Goal: Task Accomplishment & Management: Complete application form

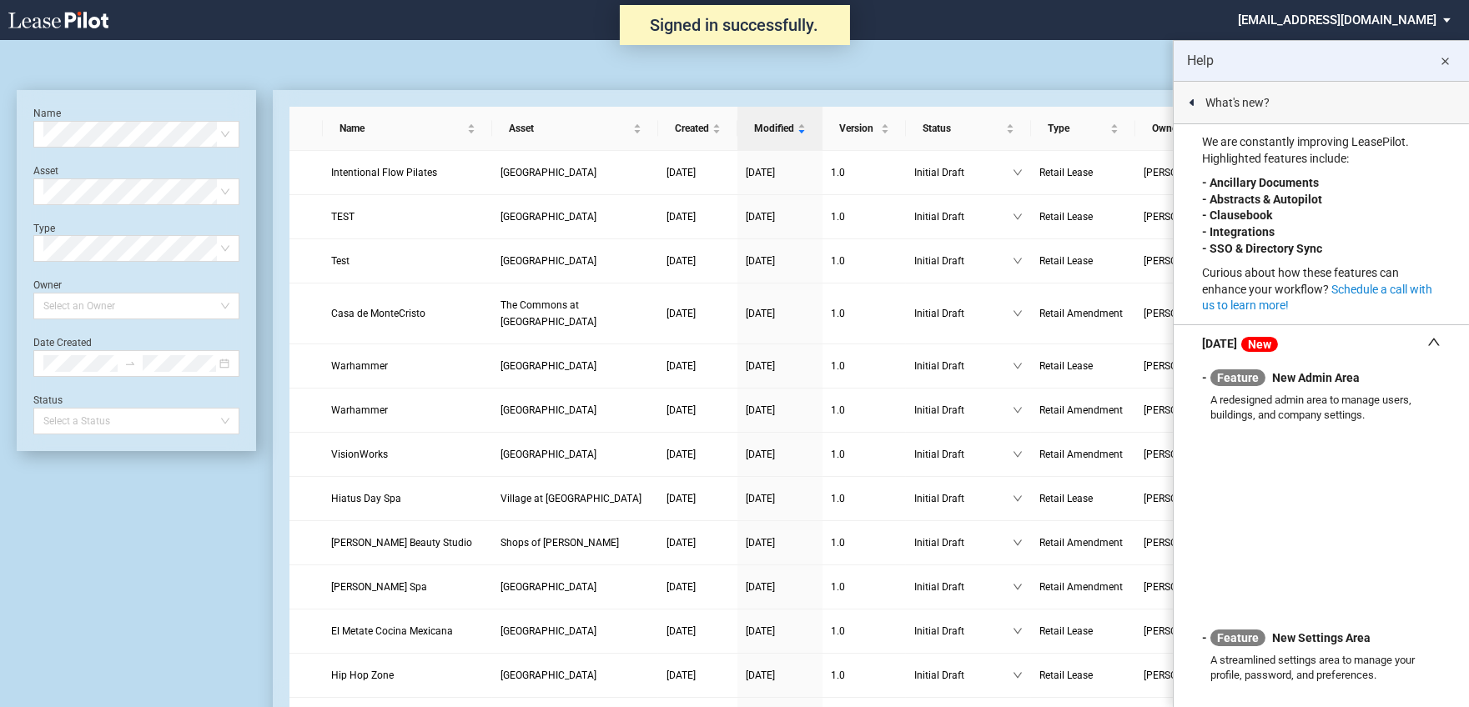
click at [1444, 63] on md-icon "close" at bounding box center [1445, 62] width 20 height 20
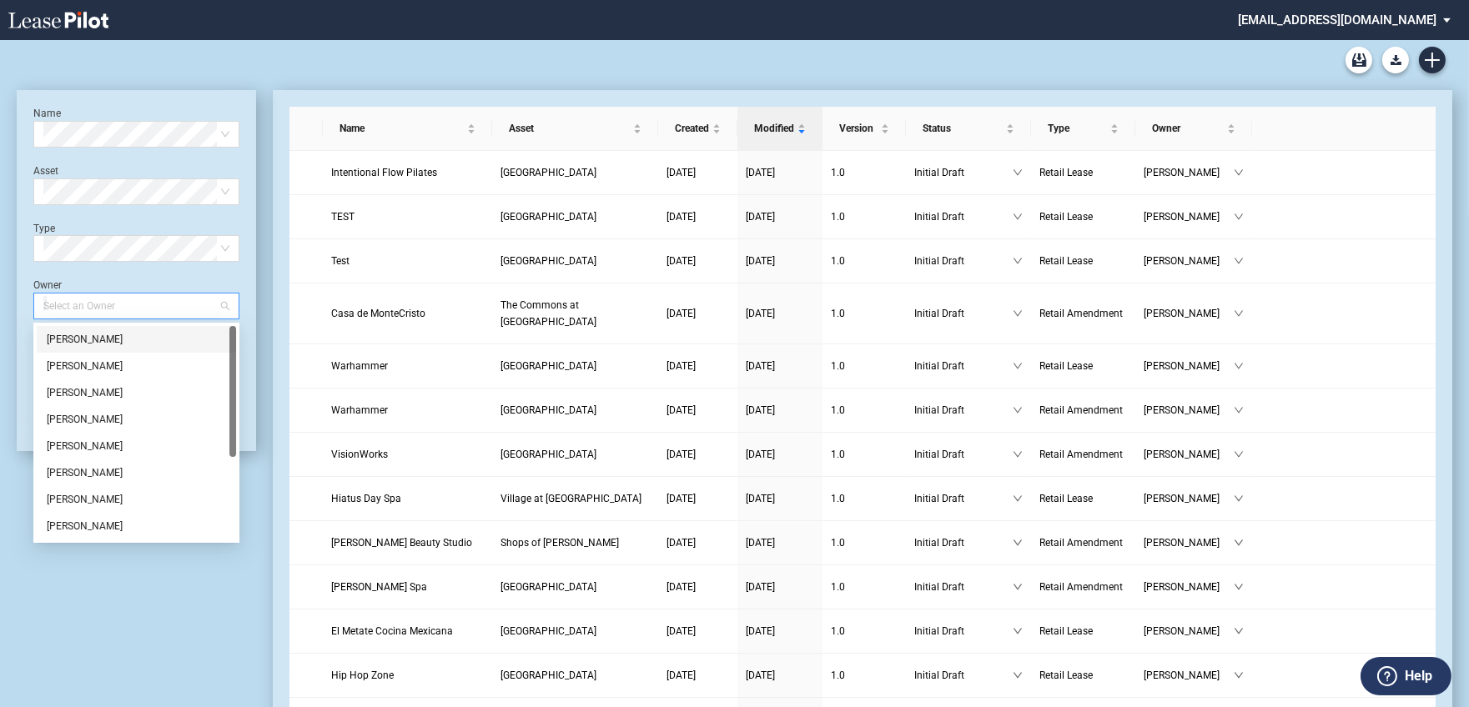
click at [127, 305] on div at bounding box center [128, 305] width 183 height 23
click at [78, 470] on div "Jamie Swain" at bounding box center [136, 473] width 179 height 17
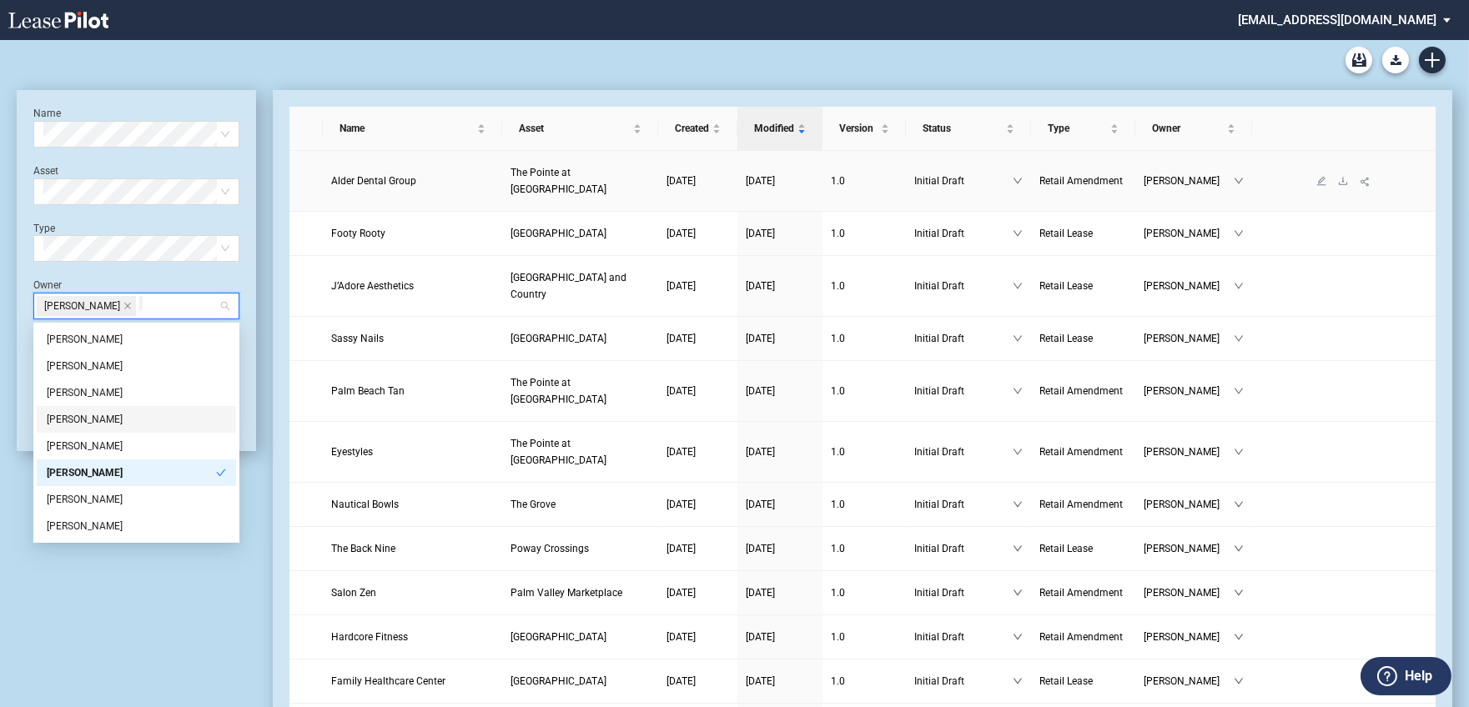
click at [371, 175] on span "Alder Dental Group" at bounding box center [373, 181] width 85 height 12
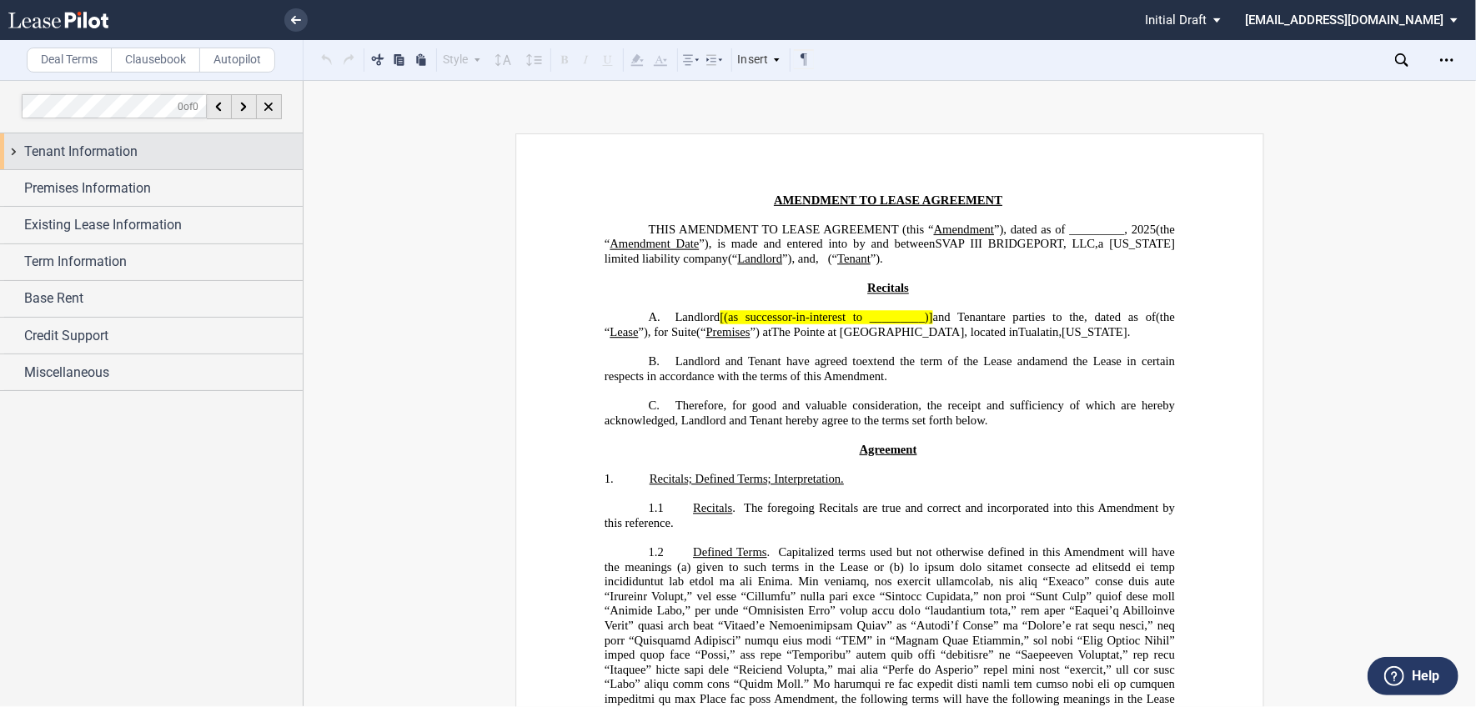
click at [63, 155] on span "Tenant Information" at bounding box center [80, 152] width 113 height 20
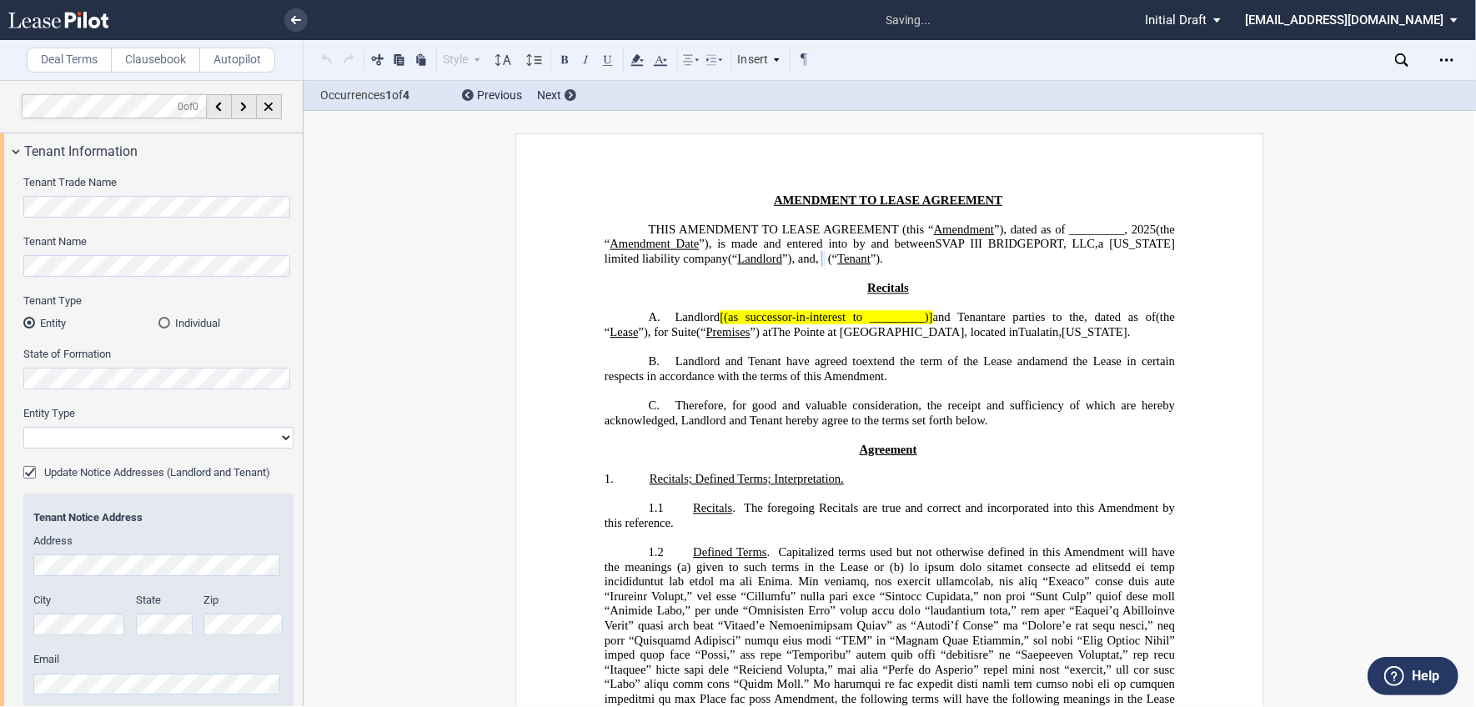
select select "limited liability company"
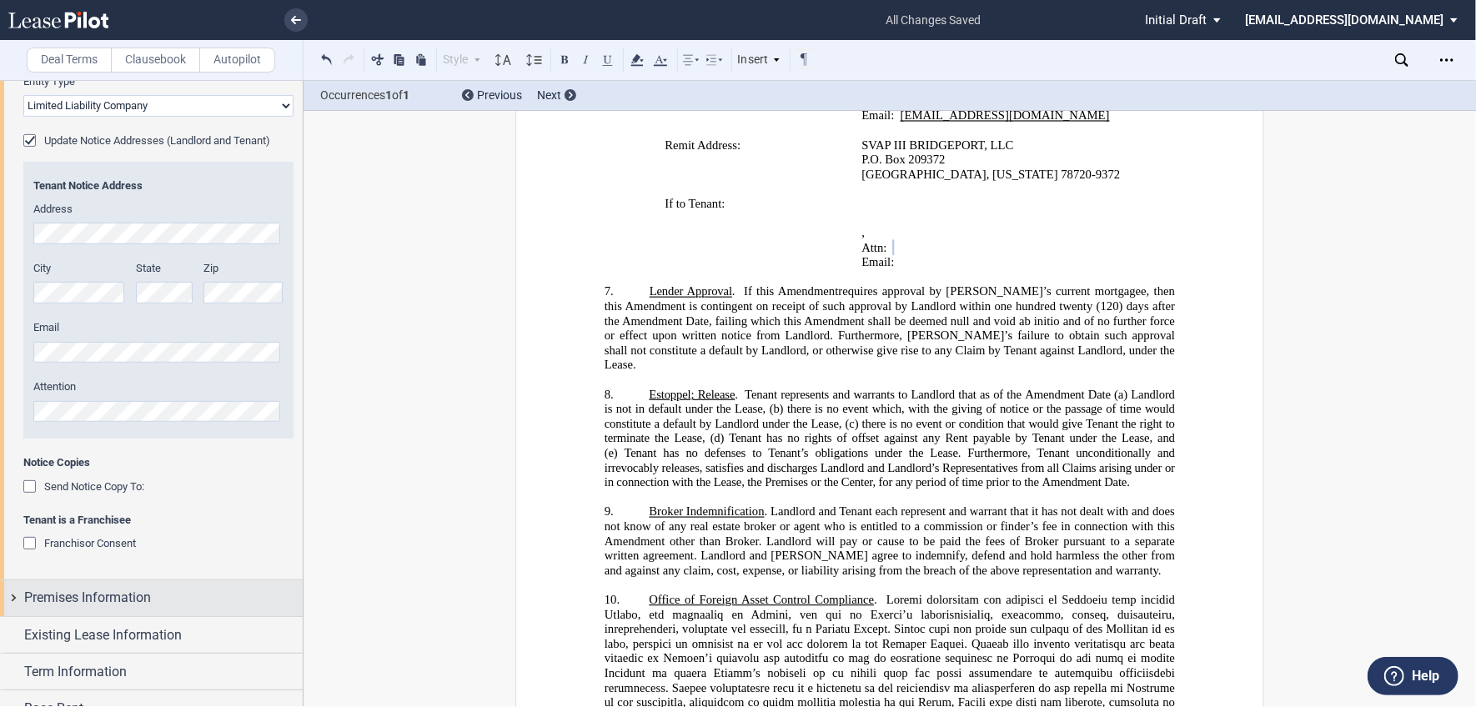
scroll to position [333, 0]
click at [68, 591] on span "Premises Information" at bounding box center [87, 597] width 127 height 20
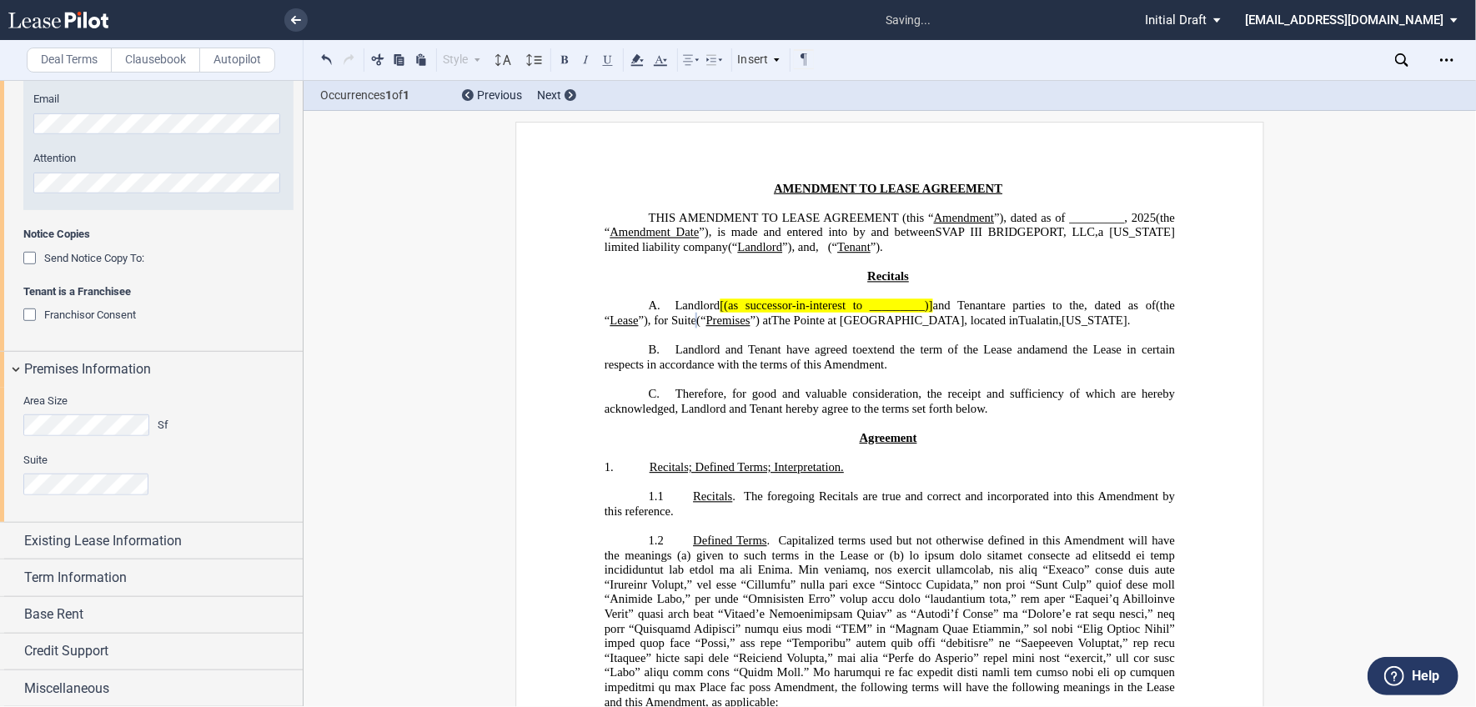
scroll to position [561, 0]
click at [224, 539] on div "Existing Lease Information" at bounding box center [163, 540] width 279 height 20
click at [725, 313] on span "[(as successor-in-interest to _________)]" at bounding box center [826, 306] width 213 height 14
click at [930, 313] on span "and Tenant" at bounding box center [959, 306] width 58 height 14
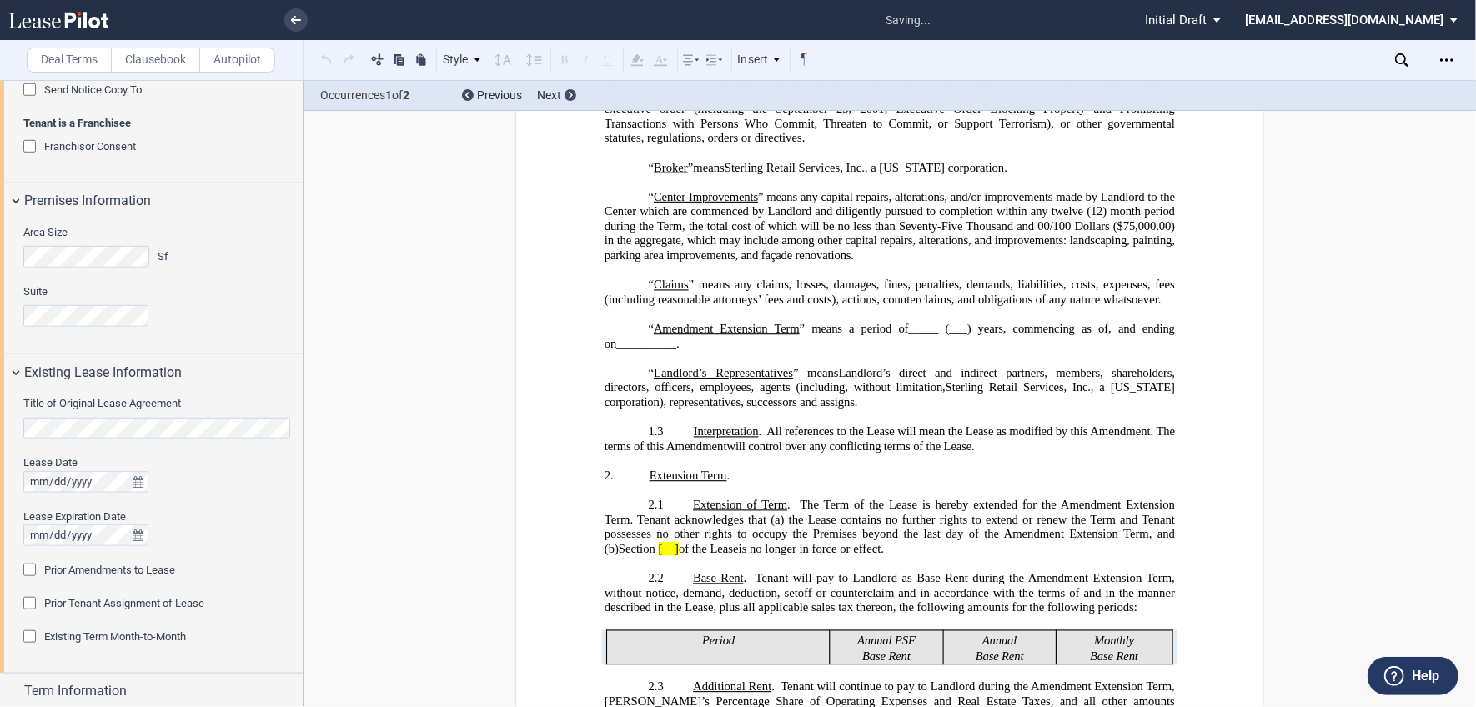
scroll to position [731, 0]
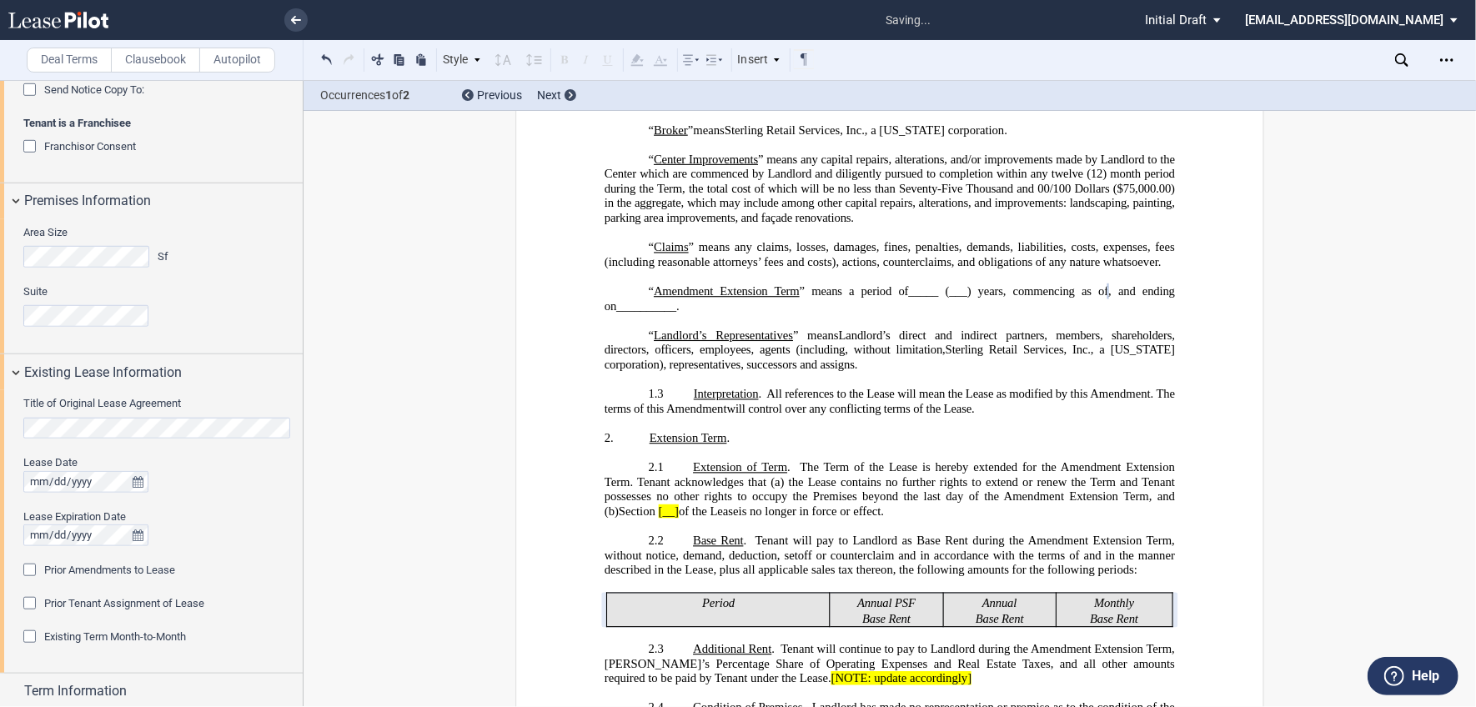
click at [25, 570] on div "Prior Amendments to Lease" at bounding box center [31, 572] width 17 height 17
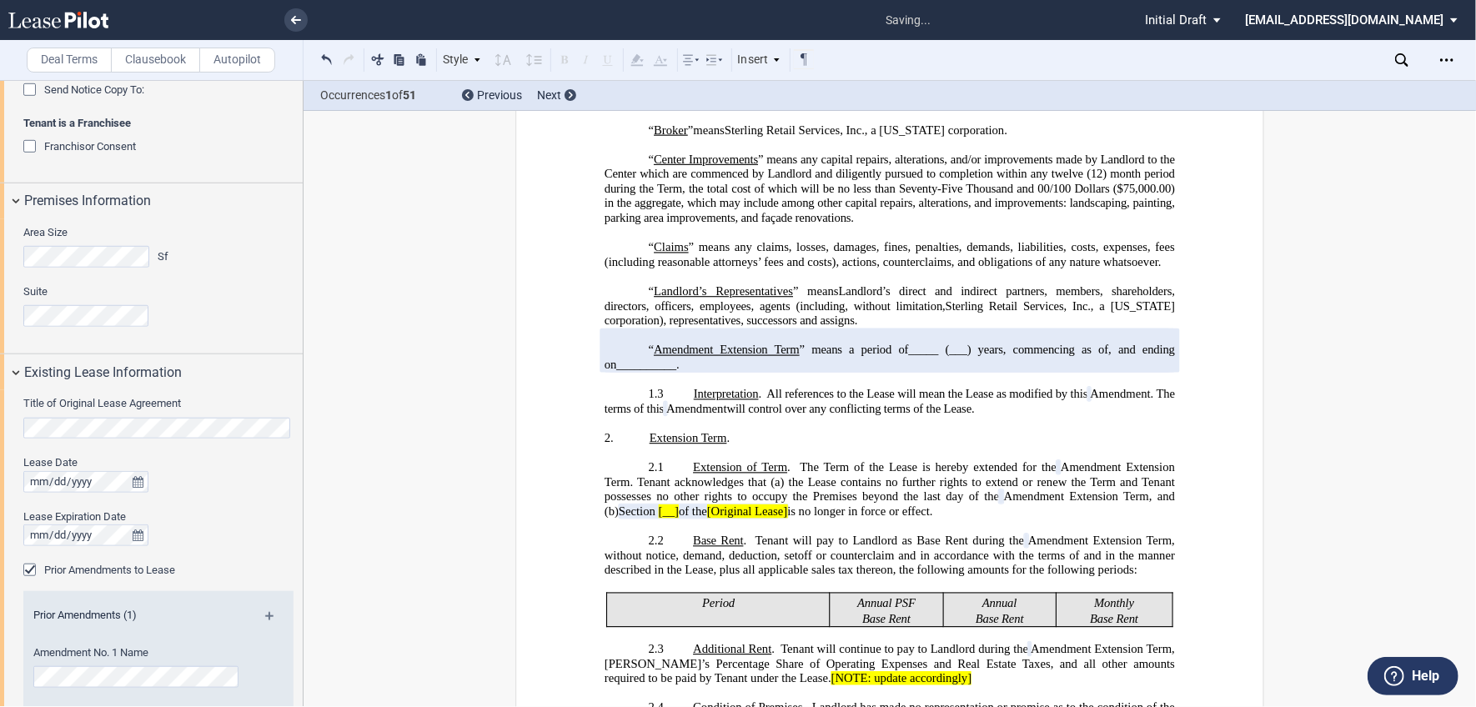
scroll to position [746, 0]
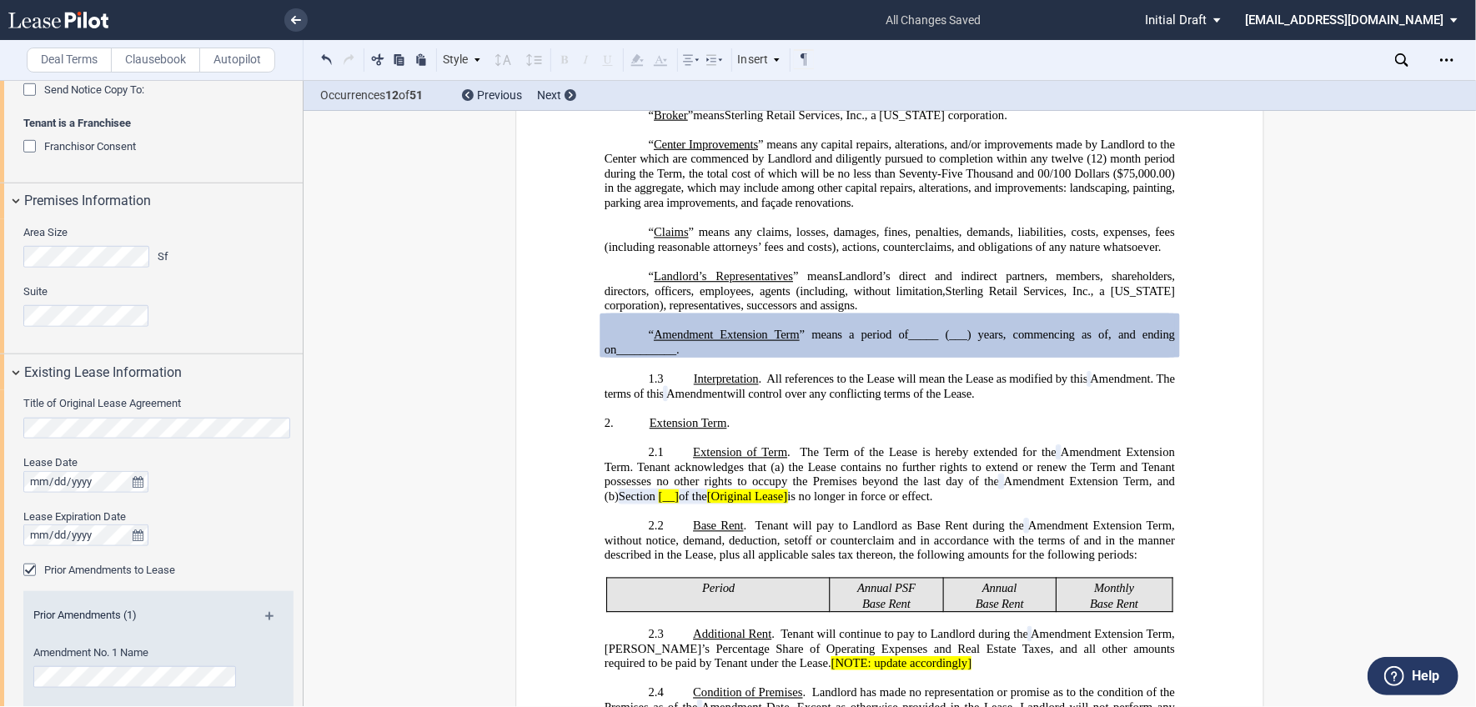
click at [238, 525] on div at bounding box center [158, 536] width 270 height 22
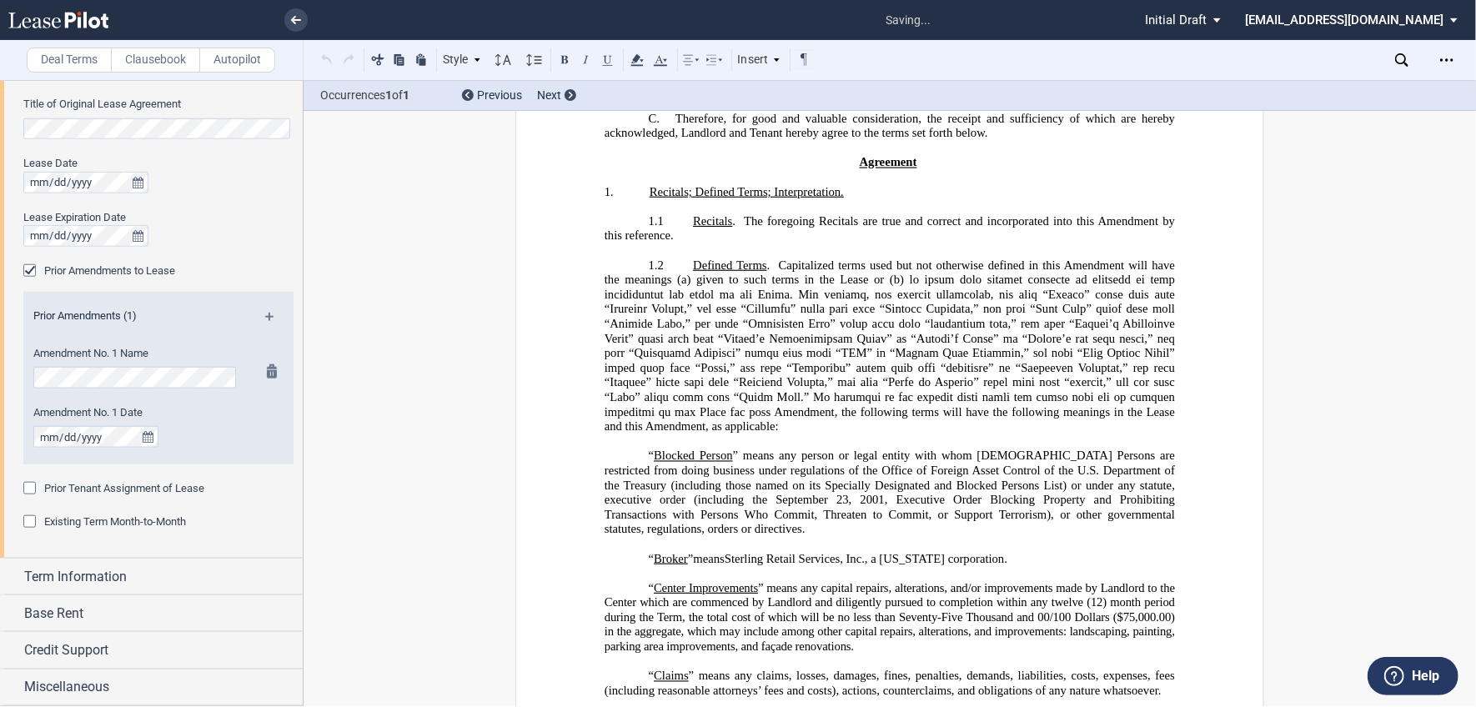
scroll to position [12, 0]
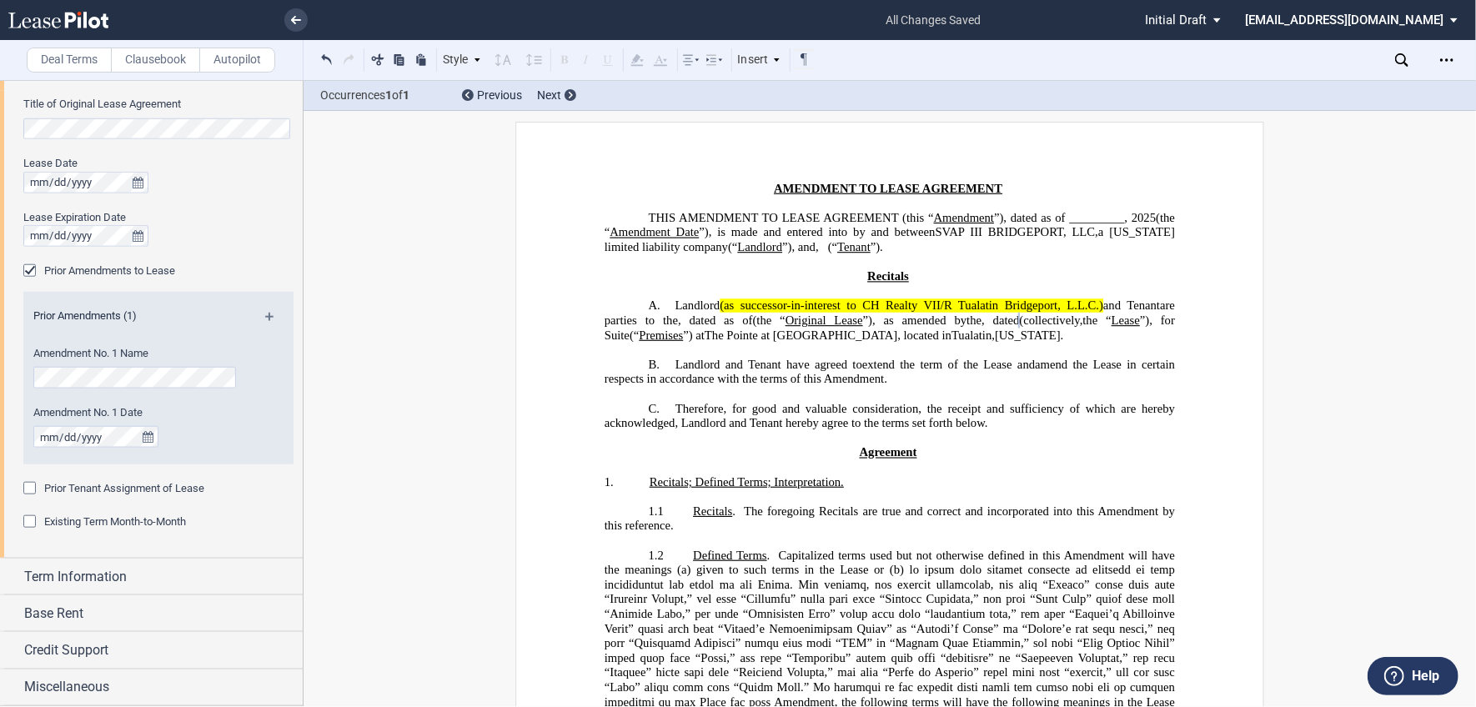
click at [259, 316] on div "Prior Amendments (1)" at bounding box center [158, 319] width 270 height 21
click at [265, 320] on md-icon at bounding box center [276, 323] width 23 height 20
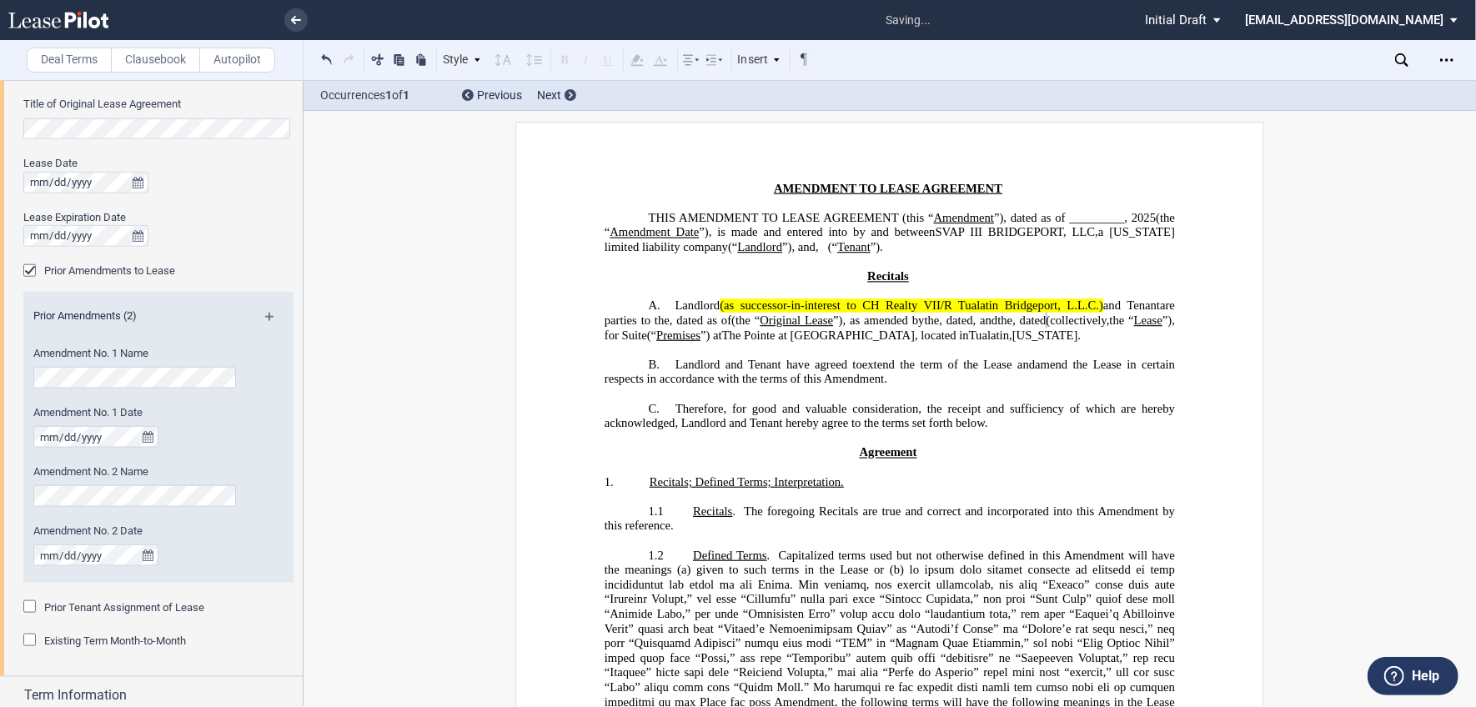
click at [268, 316] on md-icon at bounding box center [276, 323] width 23 height 20
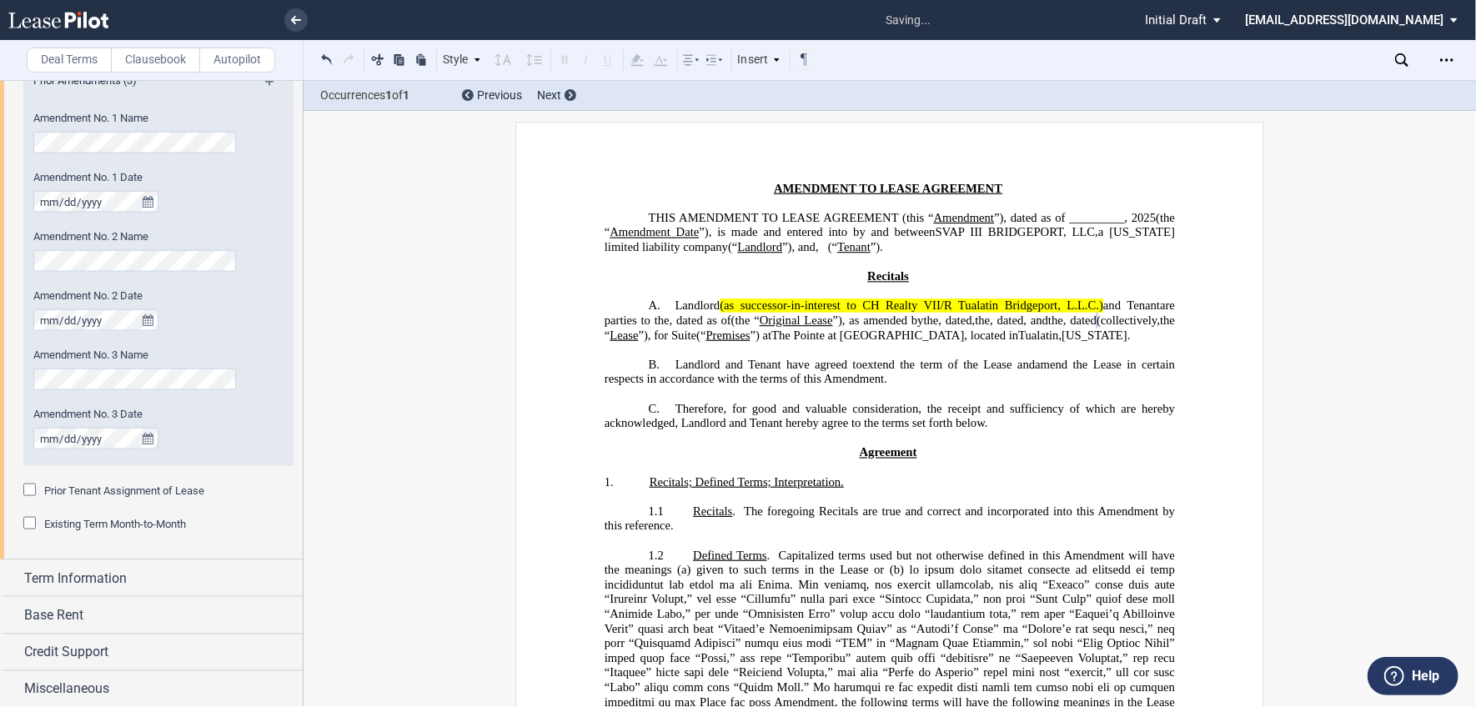
scroll to position [1265, 0]
click at [46, 486] on span "Prior Tenant Assignment of Lease" at bounding box center [124, 489] width 160 height 13
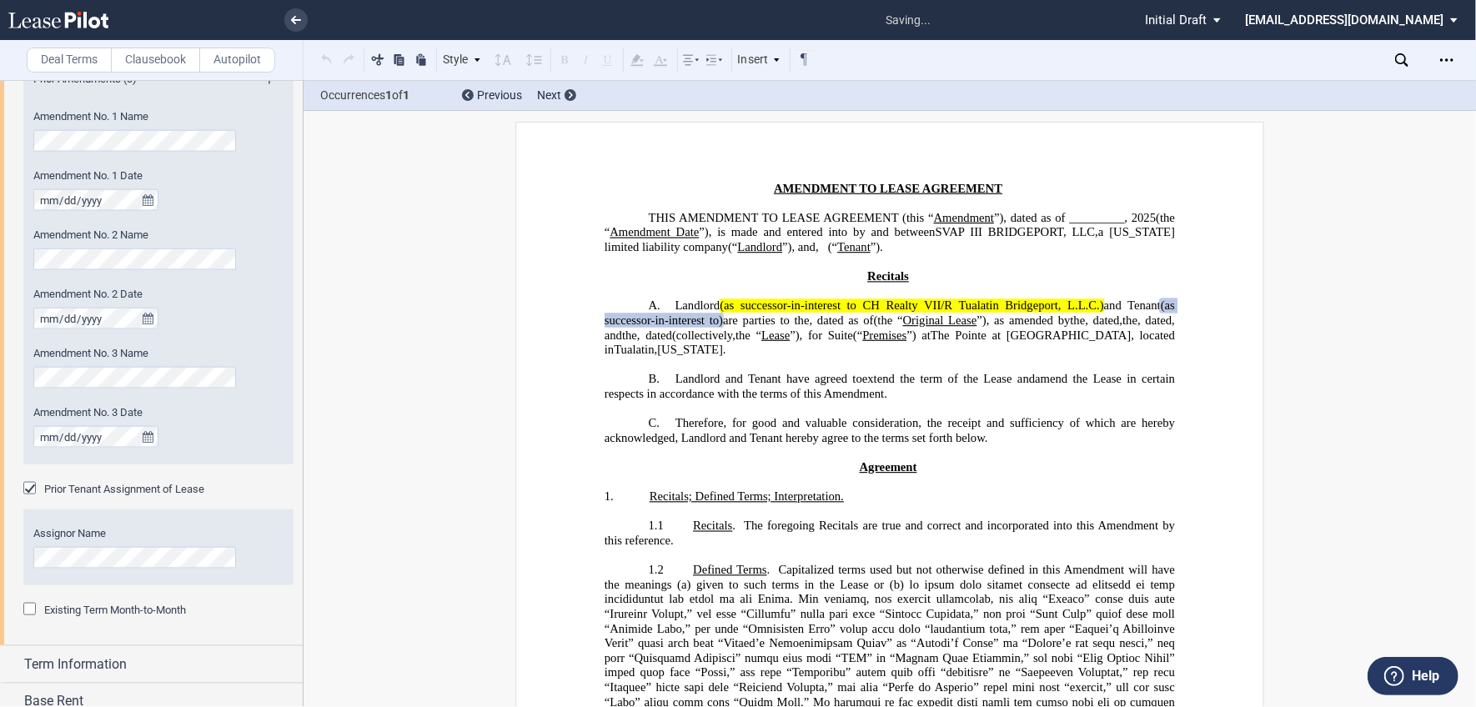
scroll to position [13, 0]
click at [28, 611] on div "Existing Term Month-to-Month" at bounding box center [31, 611] width 17 height 17
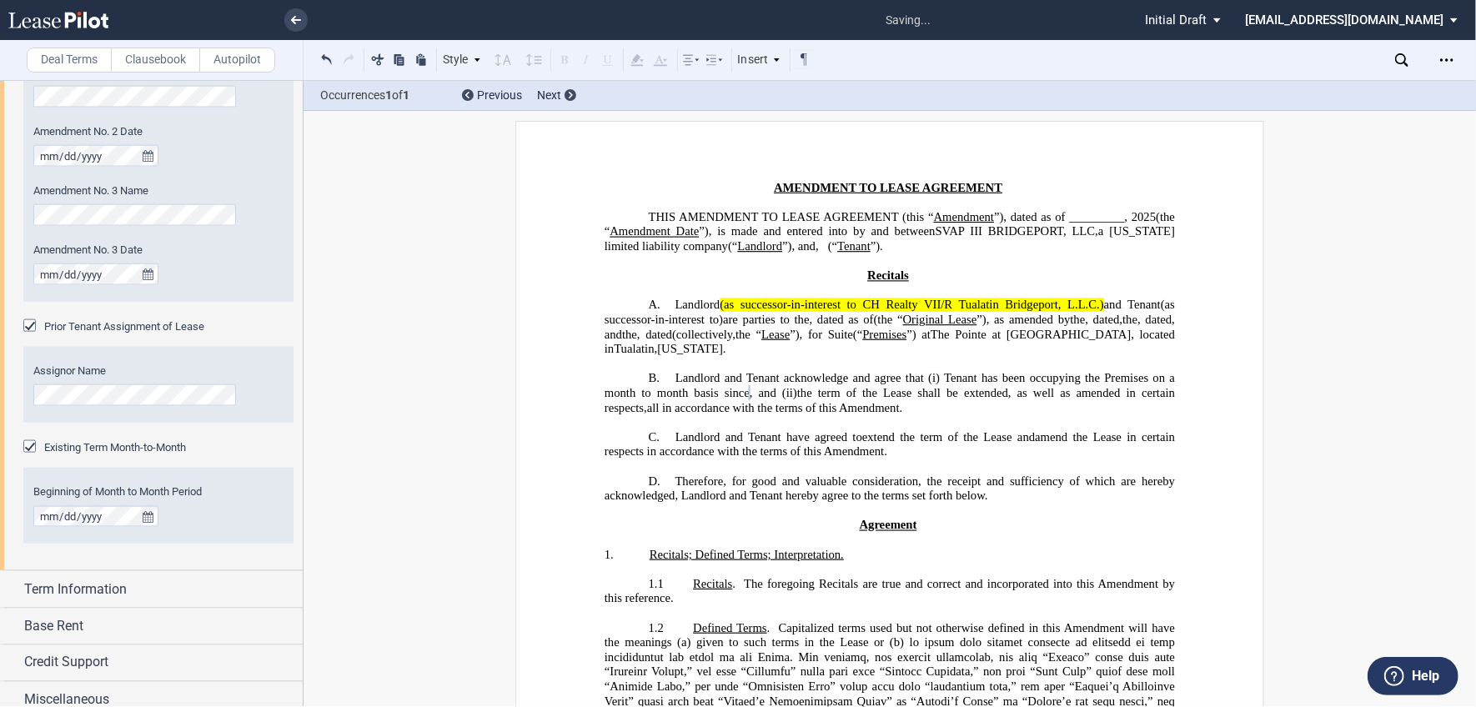
scroll to position [1431, 0]
click at [96, 575] on div "Term Information" at bounding box center [151, 586] width 303 height 36
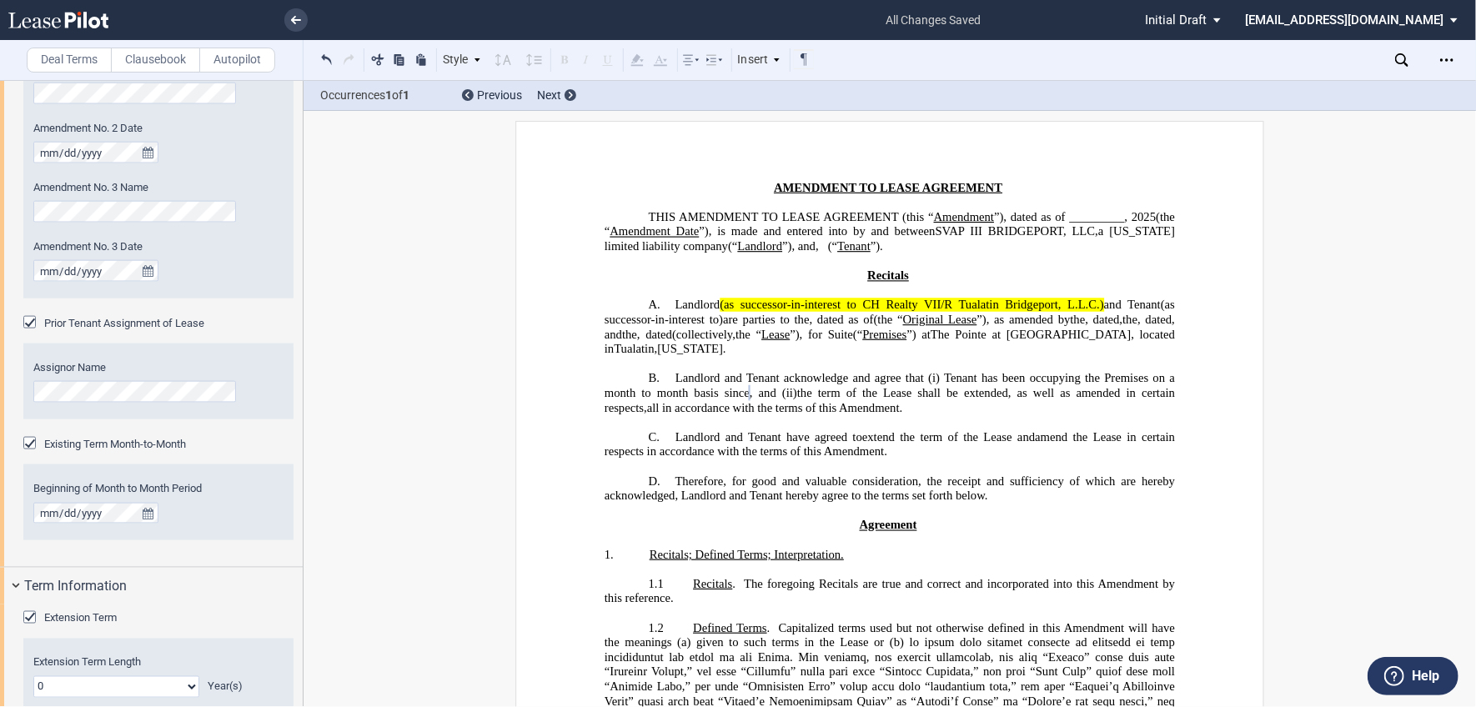
drag, startPoint x: 23, startPoint y: 442, endPoint x: 107, endPoint y: 460, distance: 85.4
click at [23, 442] on div "Existing Term Month-to-Month" at bounding box center [31, 445] width 17 height 17
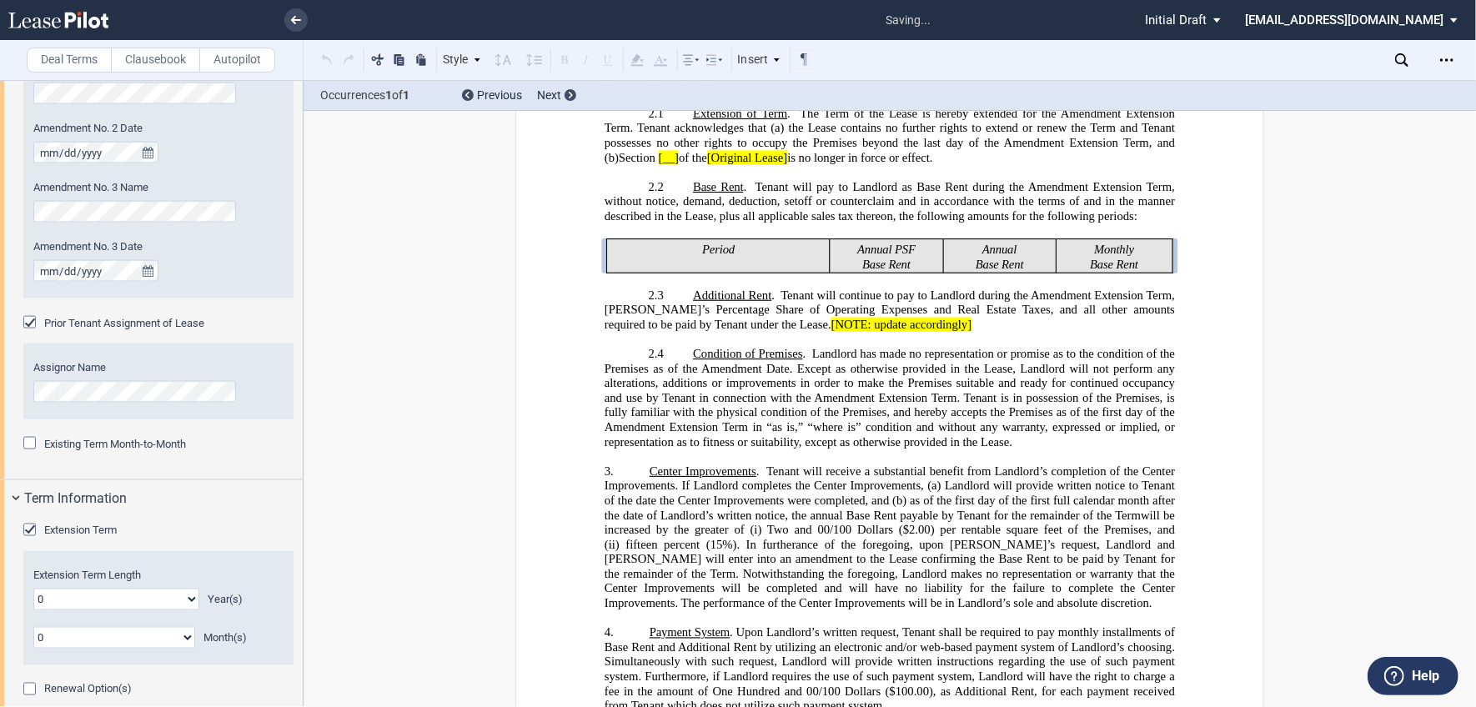
scroll to position [1108, 0]
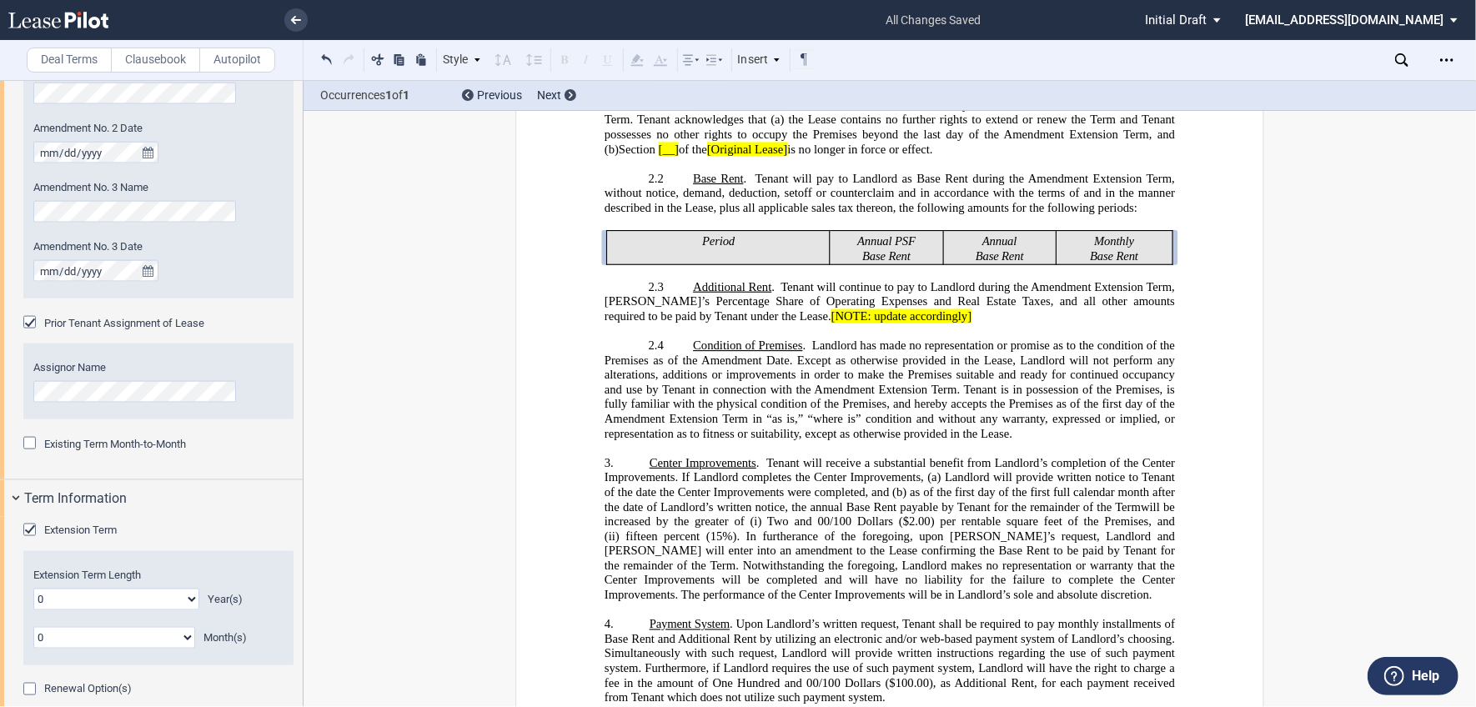
click at [872, 324] on span "[NOTE: update accordingly]" at bounding box center [902, 316] width 141 height 14
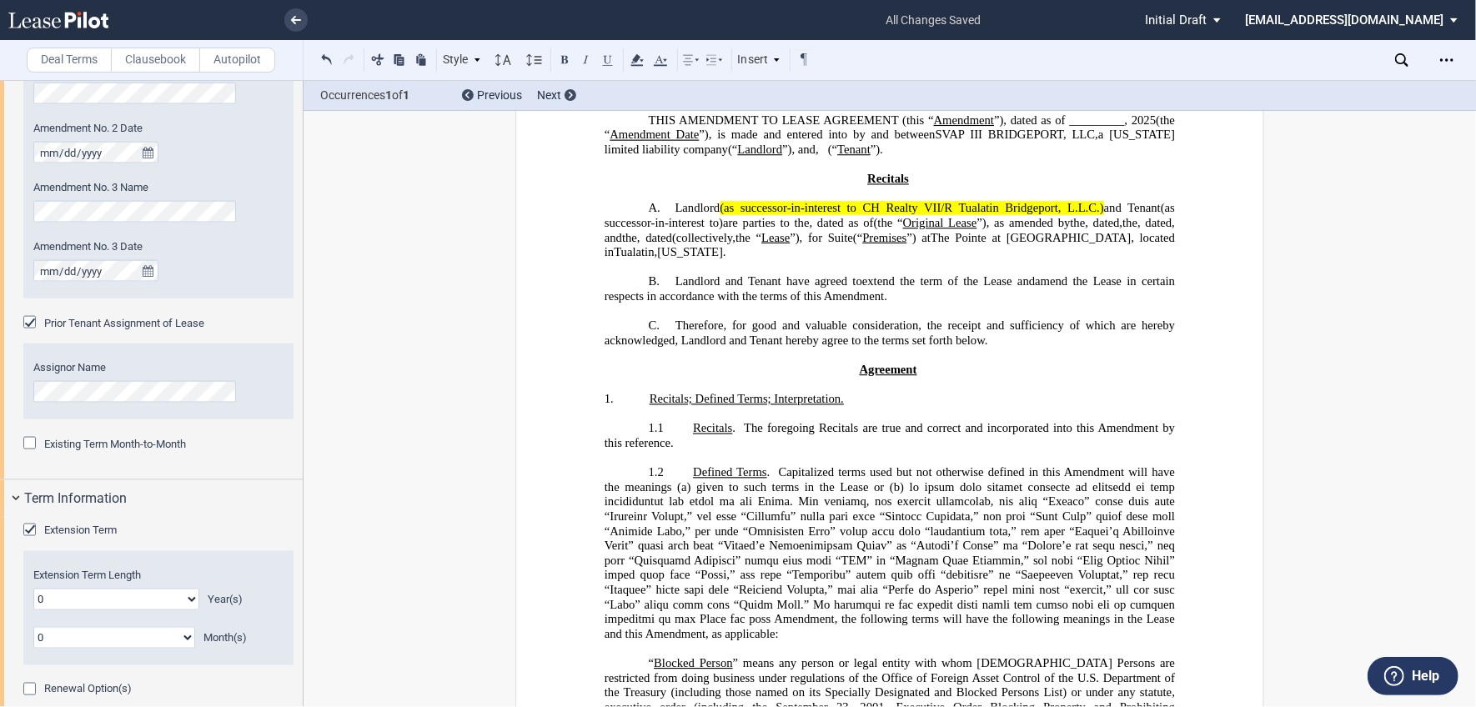
scroll to position [0, 0]
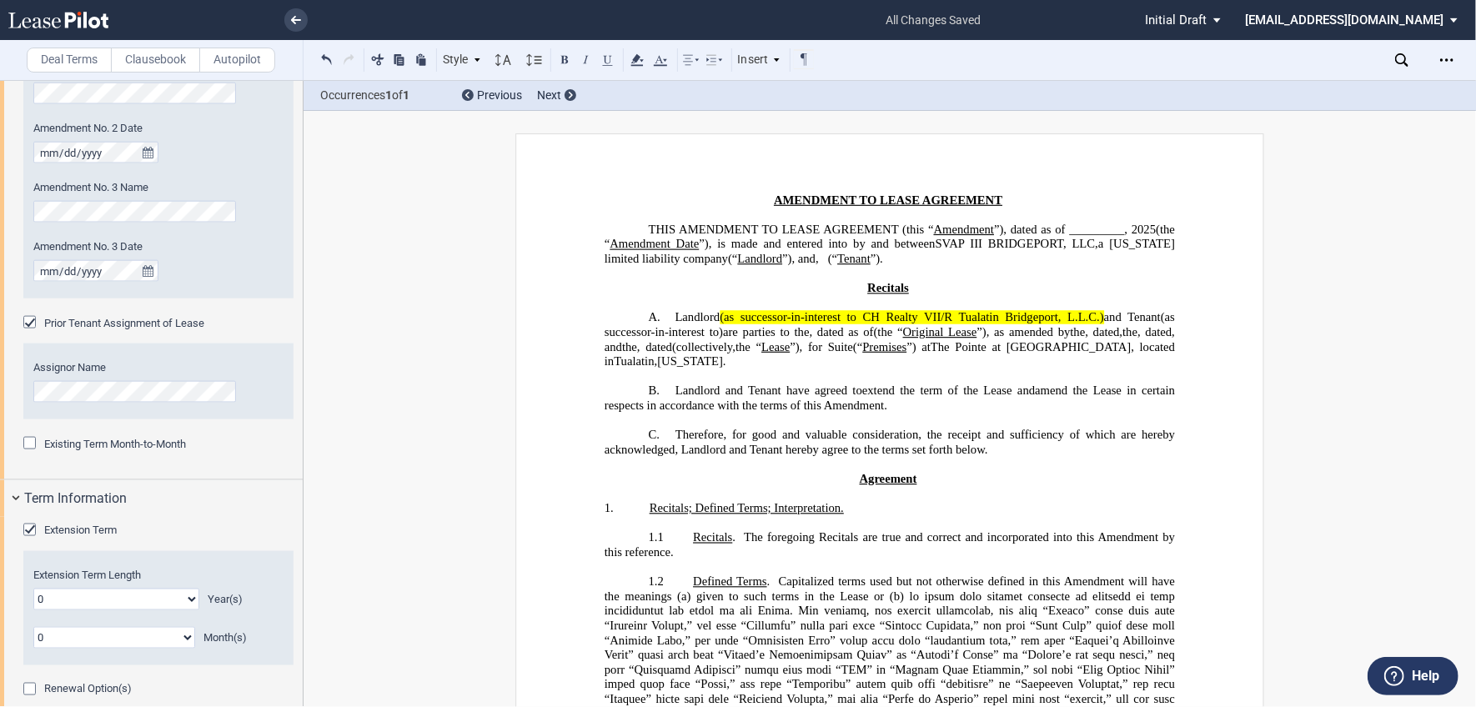
click at [874, 249] on span "”), is made and entered into by and between" at bounding box center [817, 244] width 236 height 14
click at [997, 245] on span "Effective Date" at bounding box center [959, 244] width 73 height 14
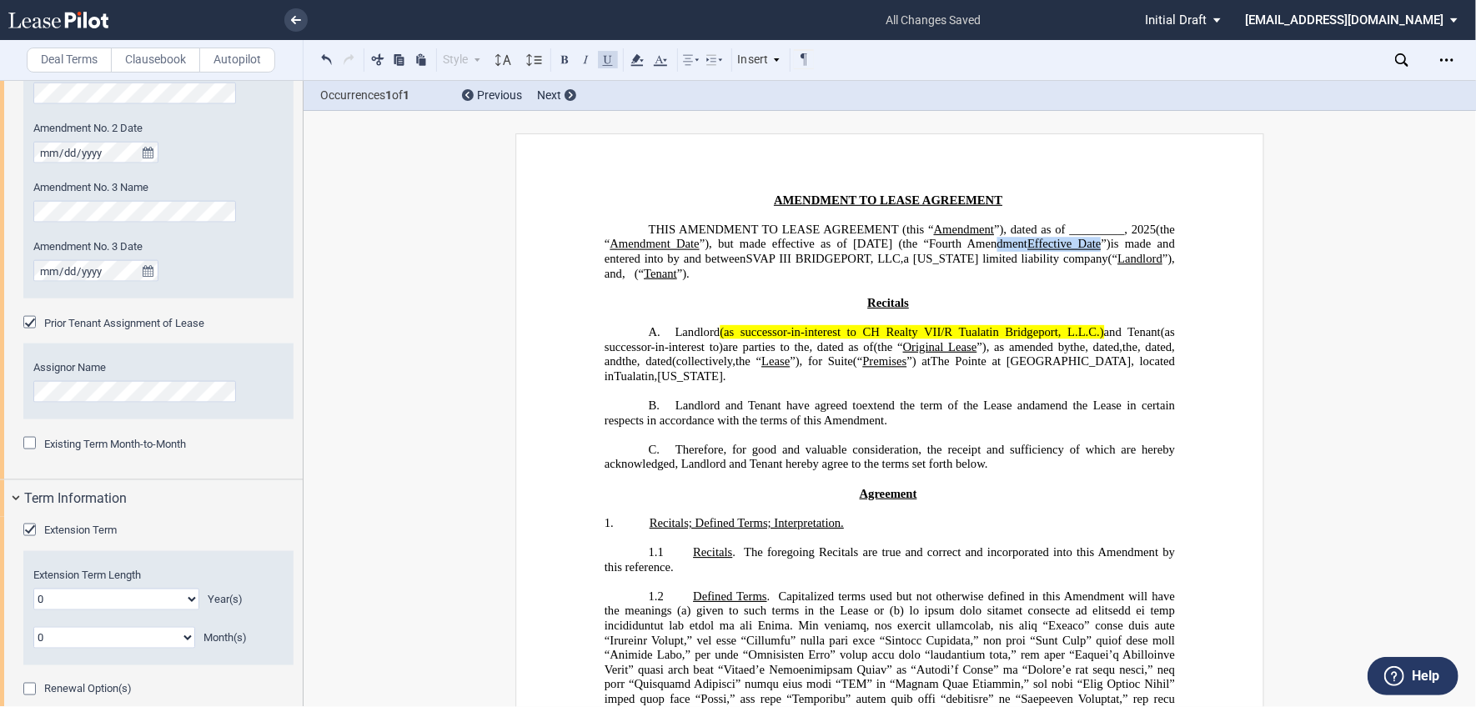
drag, startPoint x: 1141, startPoint y: 249, endPoint x: 735, endPoint y: 263, distance: 406.4
click at [735, 263] on span "”), but made effective as of [DATE] (the “Fourth Amendment Effective Date ”) is…" at bounding box center [892, 251] width 574 height 28
click at [606, 58] on button at bounding box center [608, 59] width 20 height 20
click at [781, 296] on p "﻿" at bounding box center [890, 288] width 570 height 15
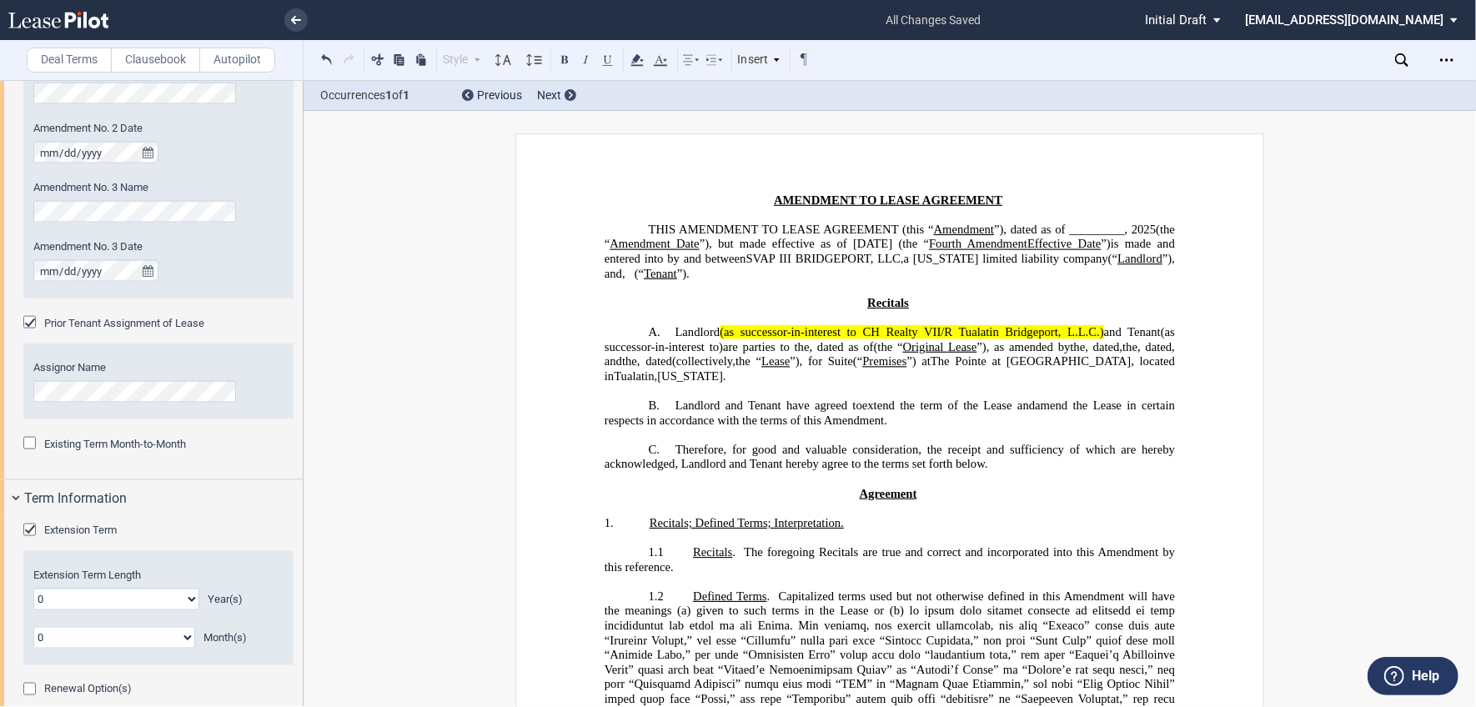
click at [181, 603] on select "0 1 2 3 4 5 6 7 8 9 10 11 12 13 14 15 16 17 18 19 20" at bounding box center [116, 600] width 166 height 22
select select "number:3"
click at [33, 589] on select "0 1 2 3 4 5 6 7 8 9 10 11 12 13 14 15 16 17 18 19 20" at bounding box center [116, 600] width 166 height 22
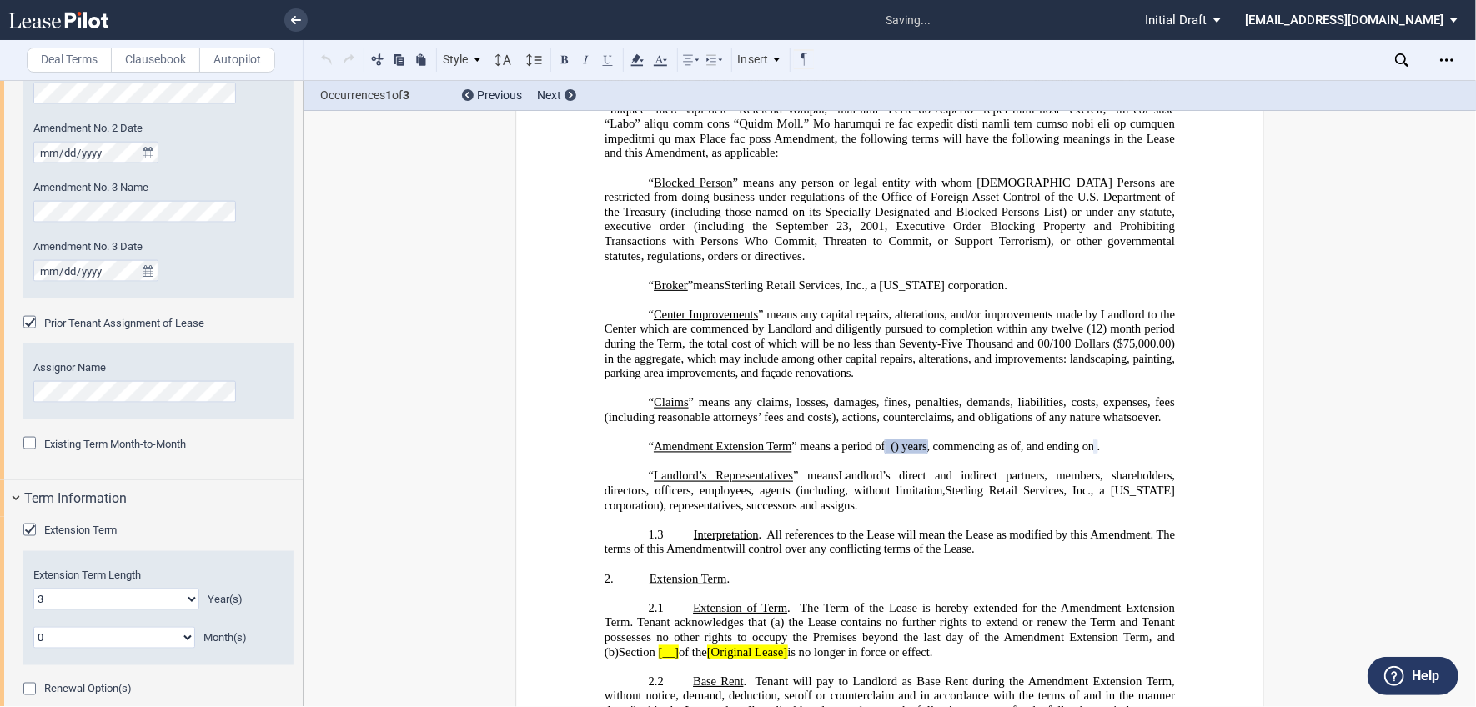
scroll to position [777, 0]
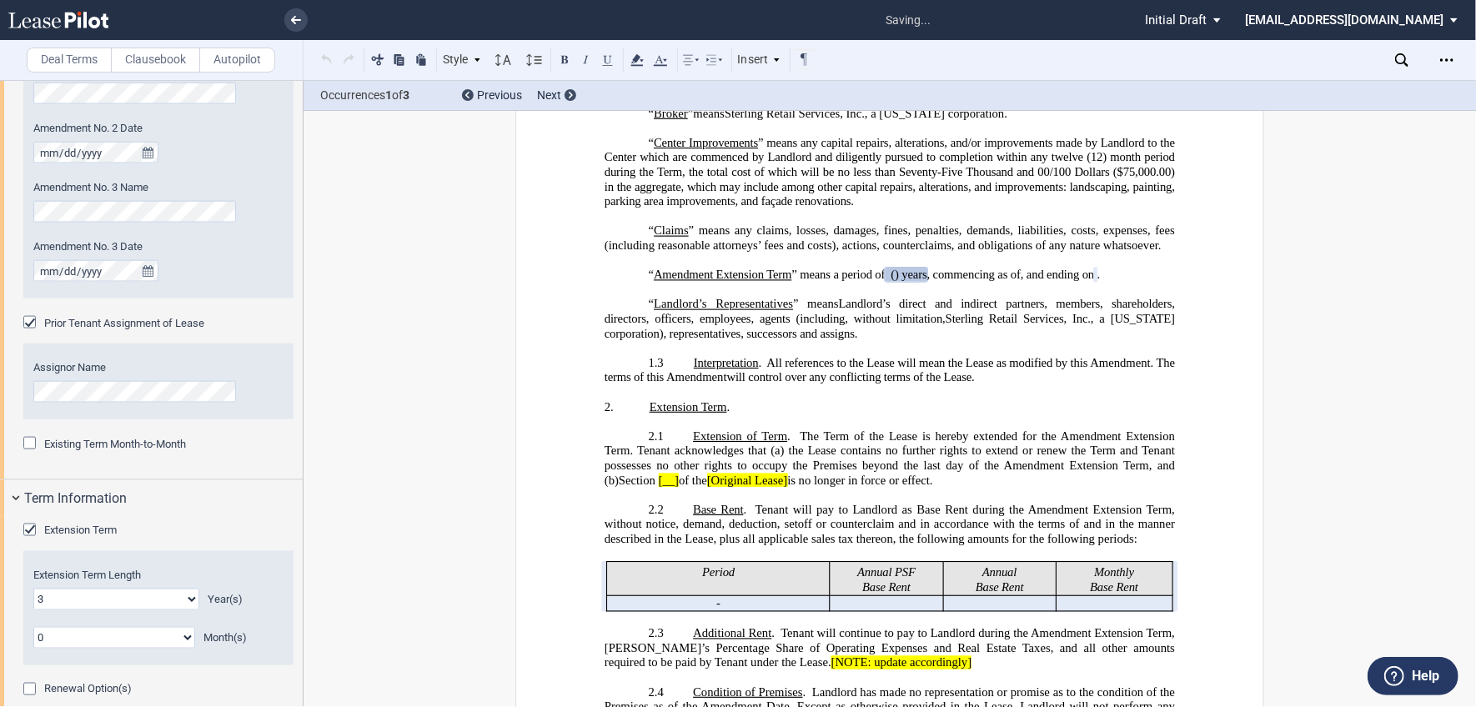
click at [244, 528] on div "Extension Term" at bounding box center [158, 531] width 270 height 17
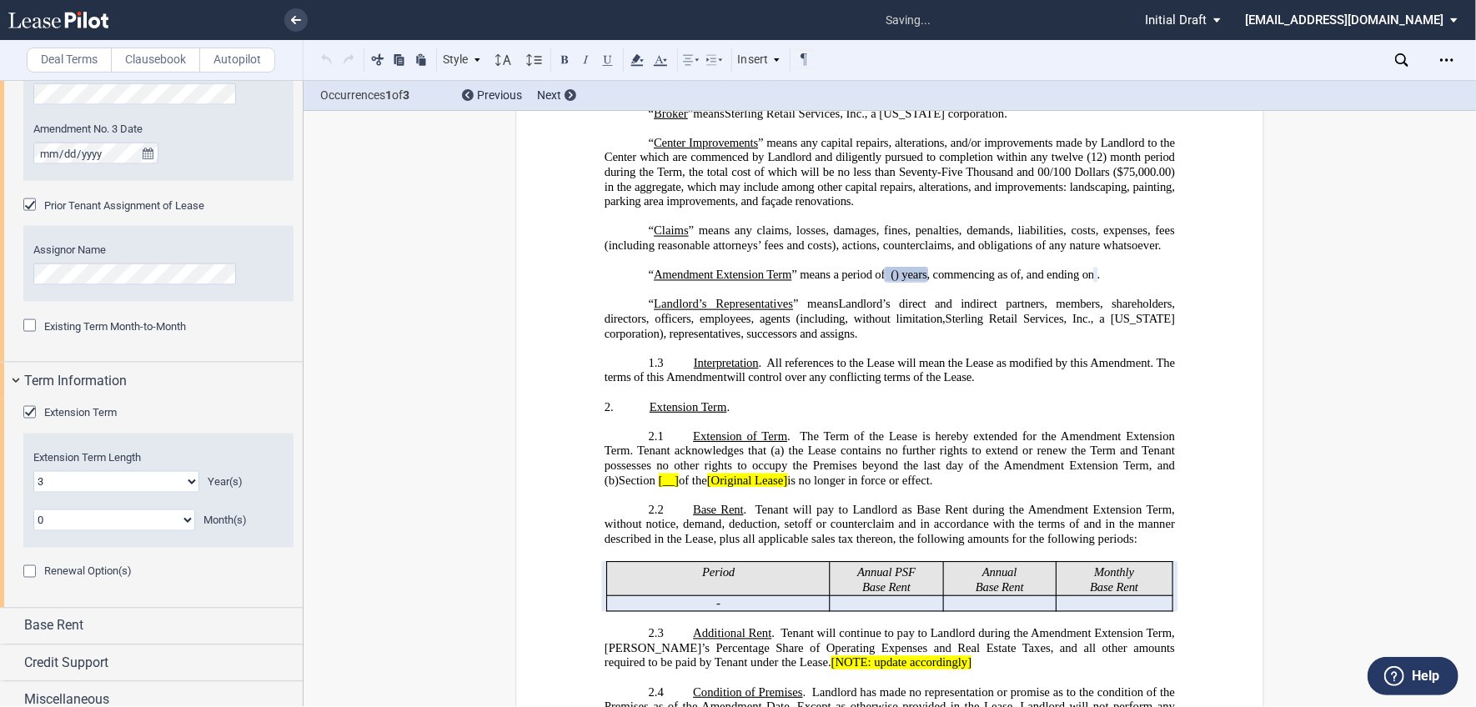
scroll to position [1562, 0]
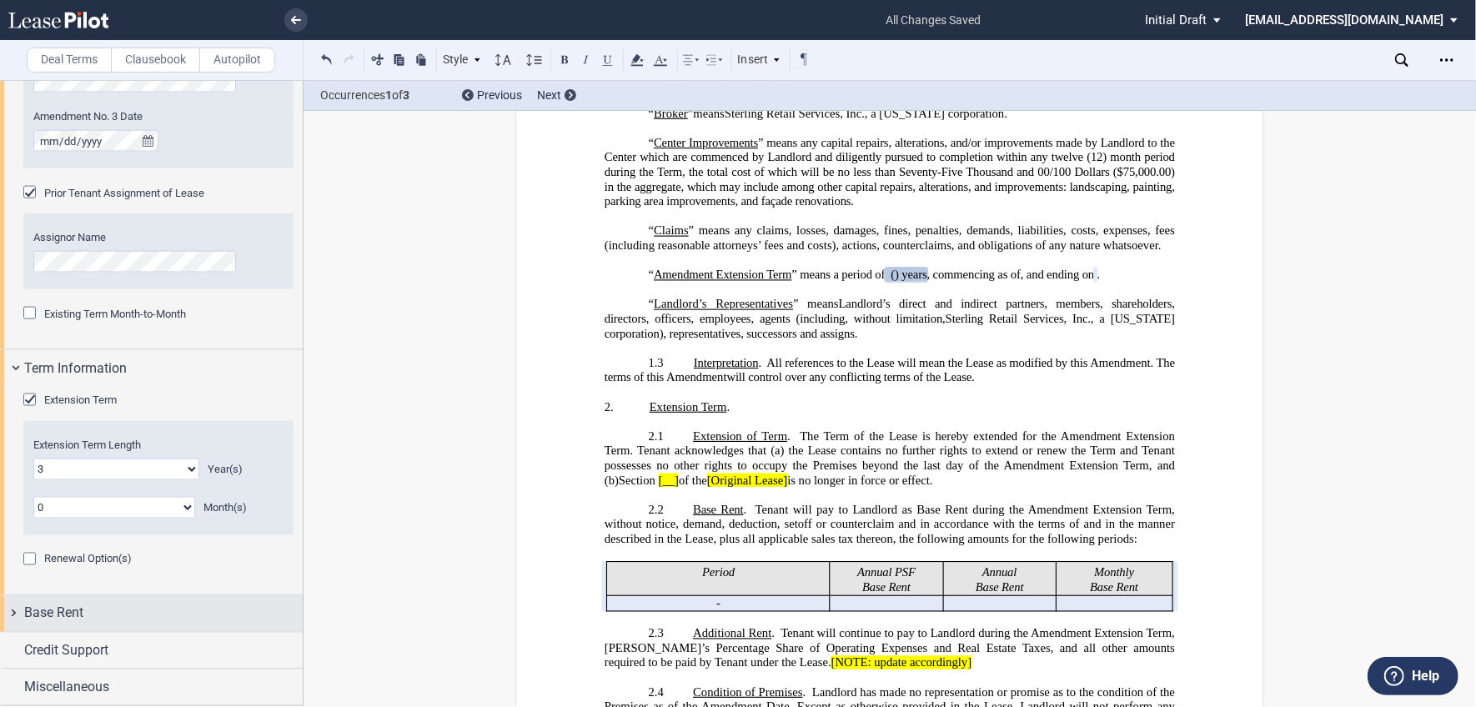
click at [79, 604] on span "Base Rent" at bounding box center [53, 614] width 59 height 20
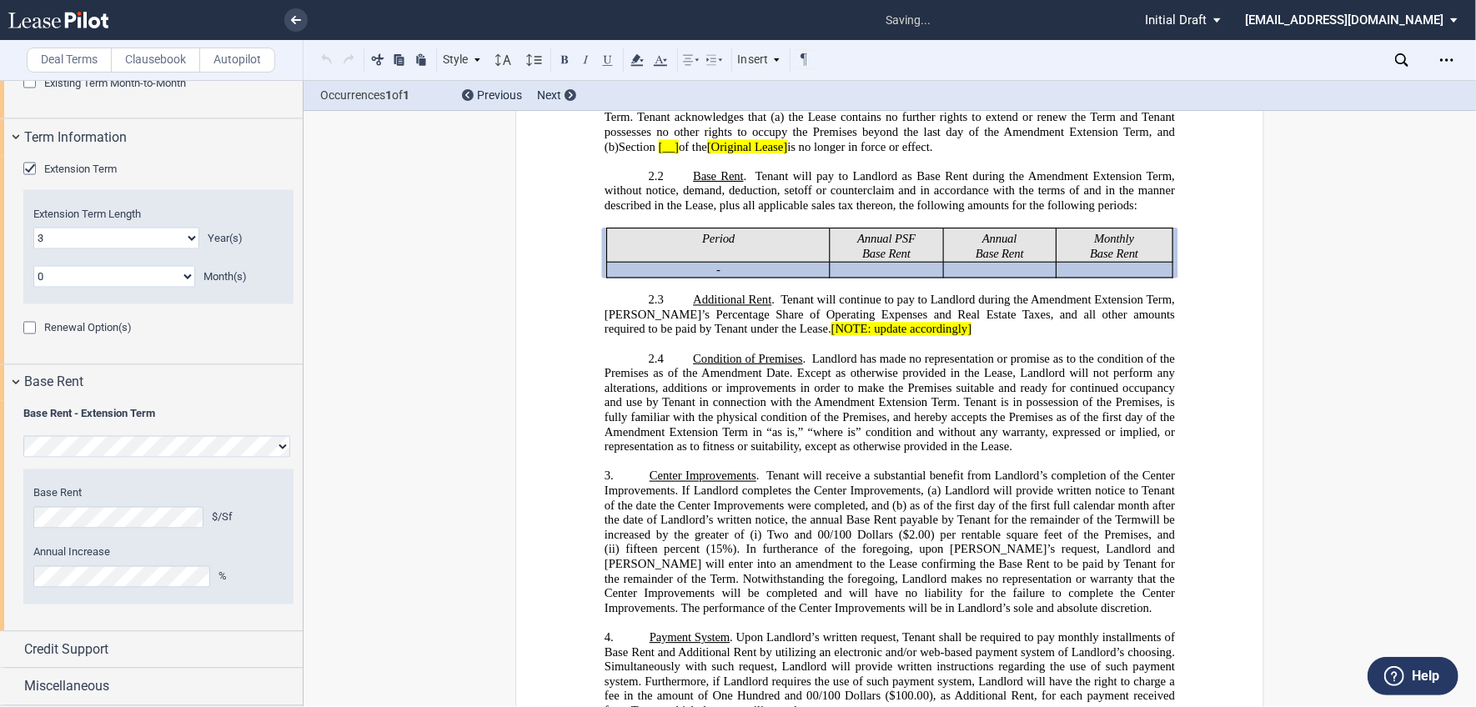
scroll to position [1130, 0]
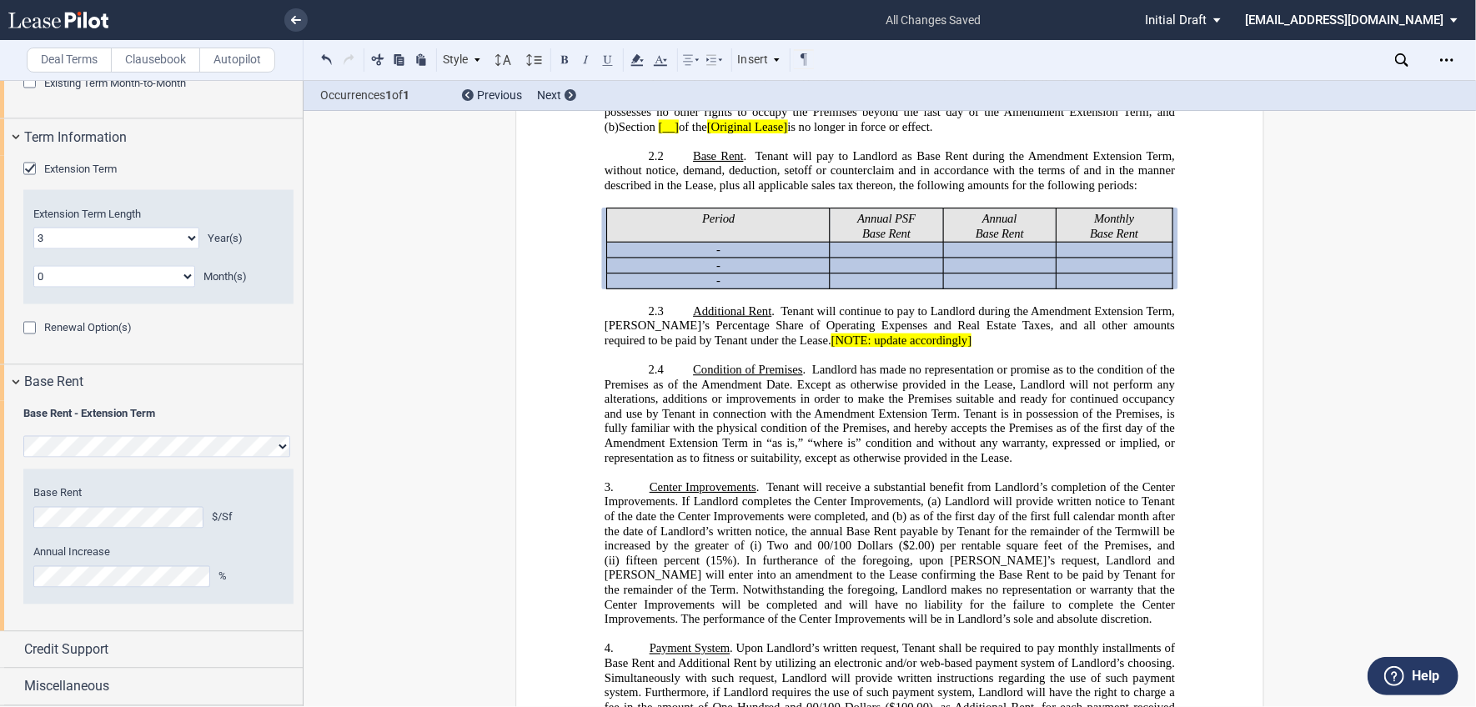
click at [977, 349] on p "2.3 Additional Rent . Tenant will continue to pay to Landlord during the ﻿ ﻿ ﻿ …" at bounding box center [890, 326] width 570 height 44
click at [115, 651] on div "Credit Support" at bounding box center [163, 651] width 279 height 20
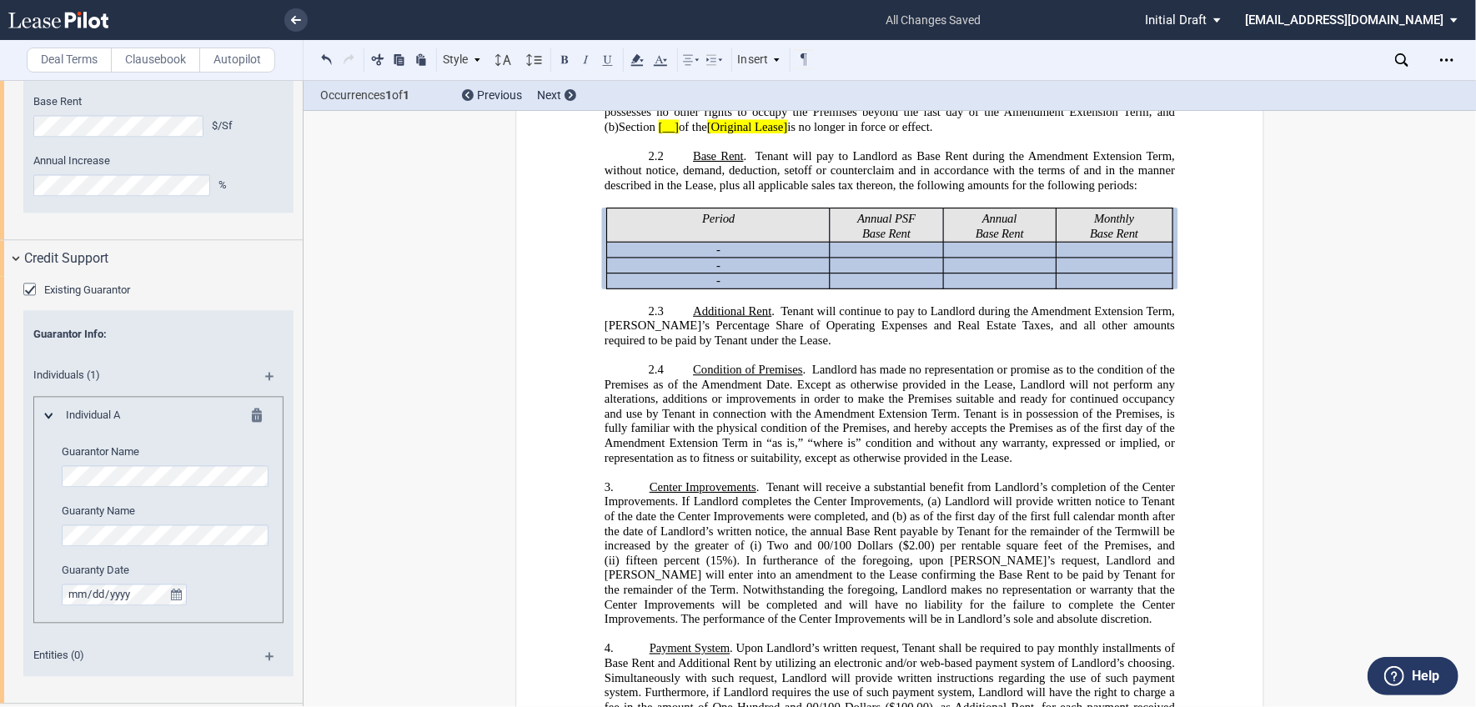
click at [28, 290] on div "Existing Guarantor" at bounding box center [31, 291] width 17 height 17
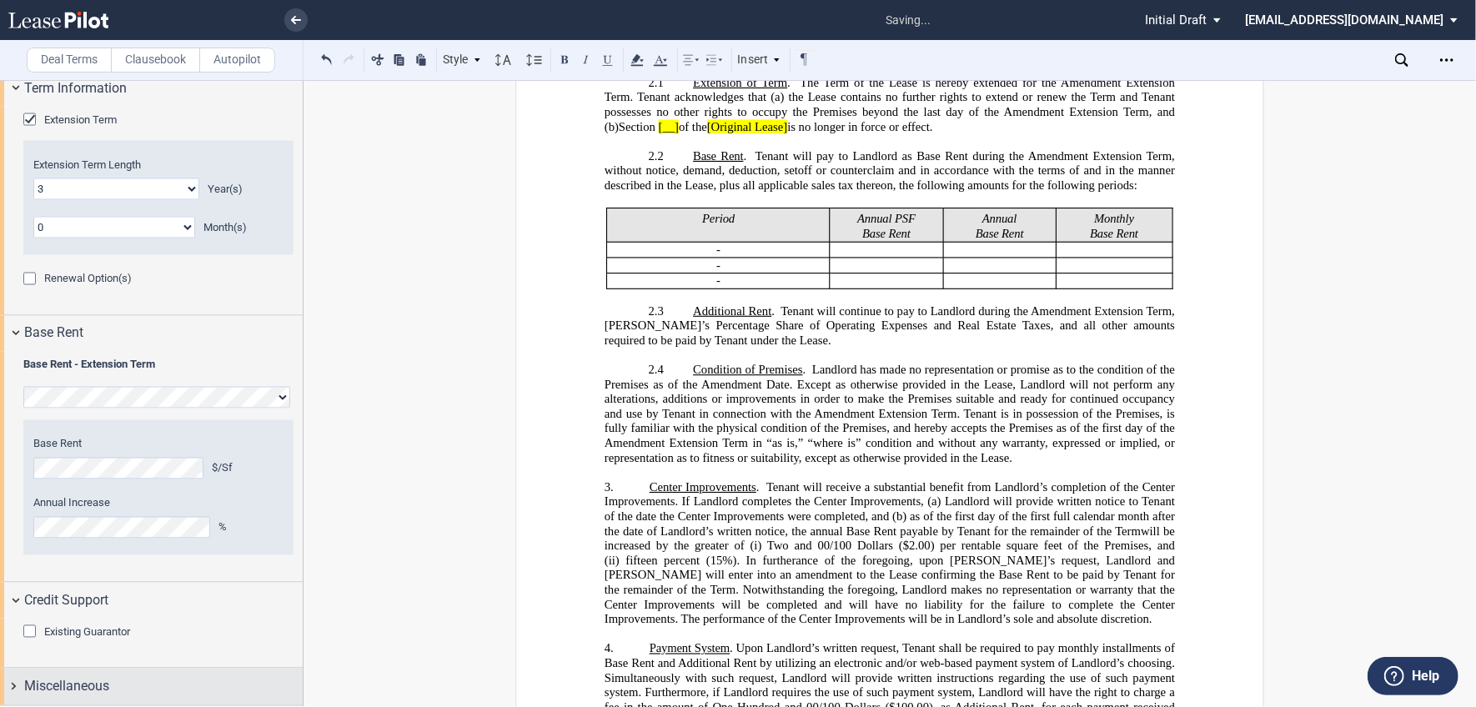
click at [153, 684] on div "Miscellaneous" at bounding box center [163, 687] width 279 height 20
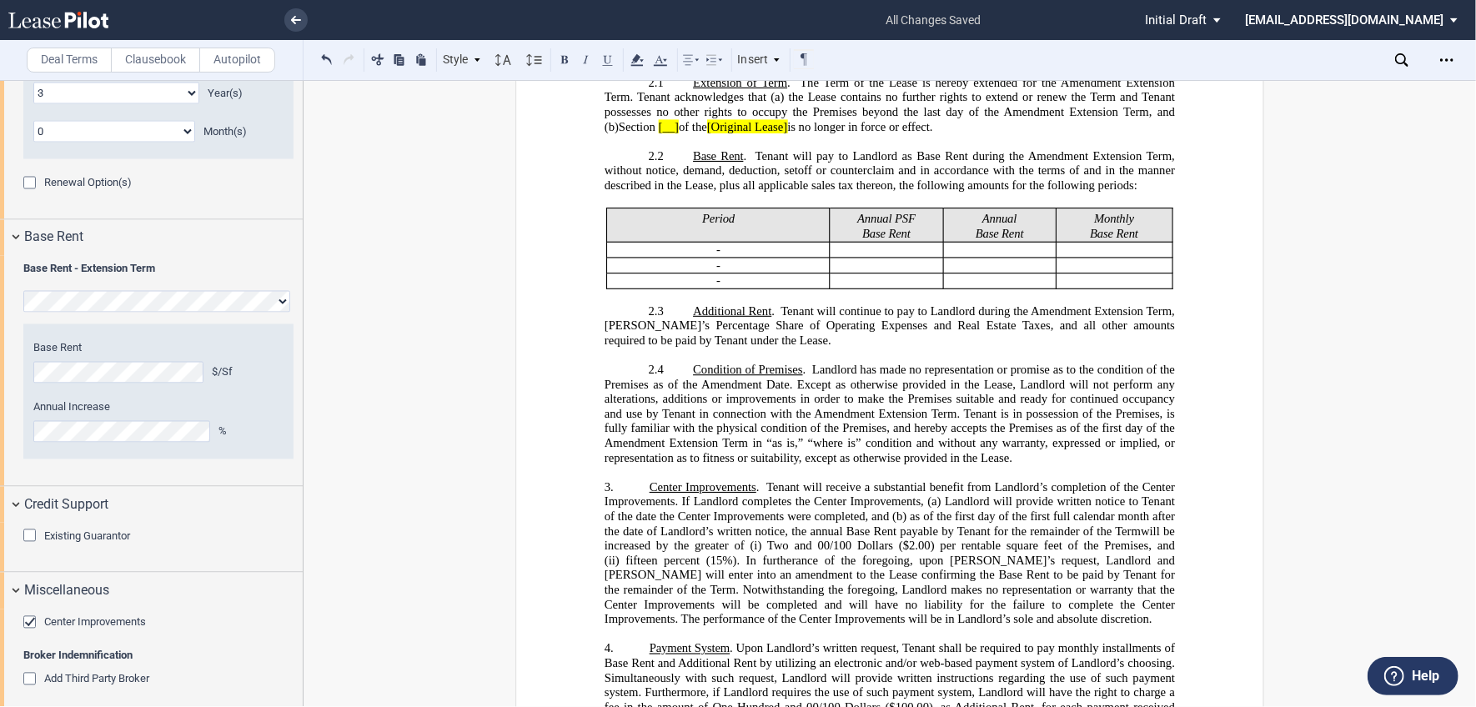
scroll to position [1938, 0]
click at [30, 622] on div "Center Improvements" at bounding box center [31, 624] width 17 height 17
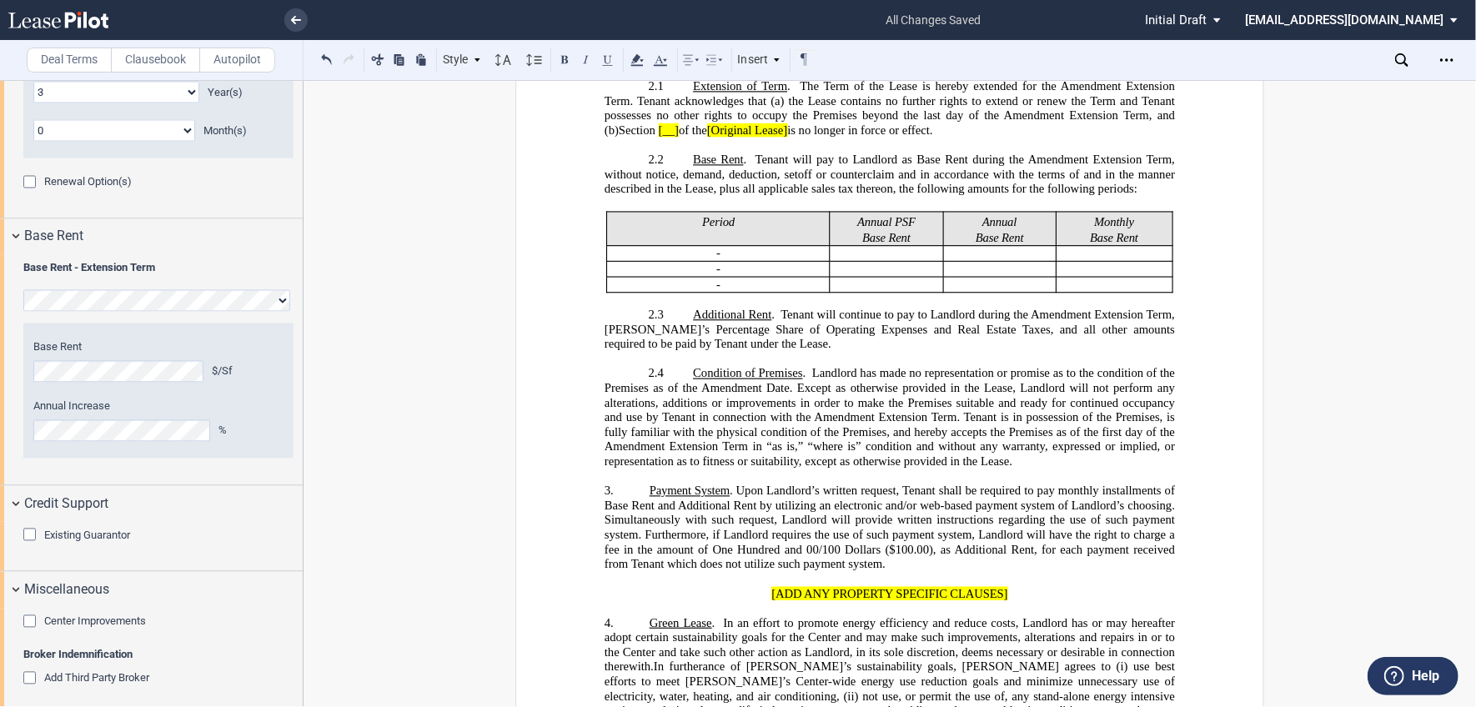
click at [202, 629] on div "Center Improvements" at bounding box center [158, 623] width 270 height 17
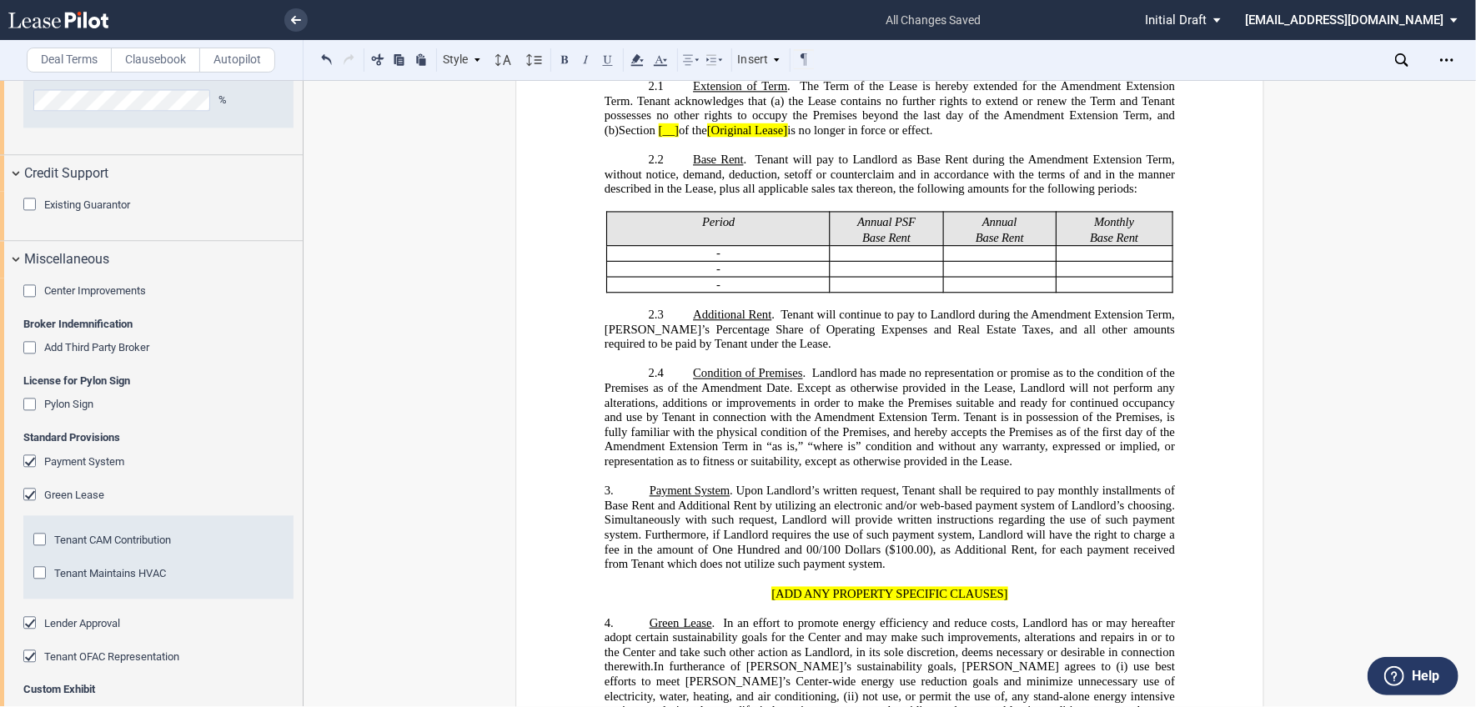
scroll to position [2271, 0]
click at [34, 539] on div "Tenant CAM Contribution" at bounding box center [41, 539] width 17 height 17
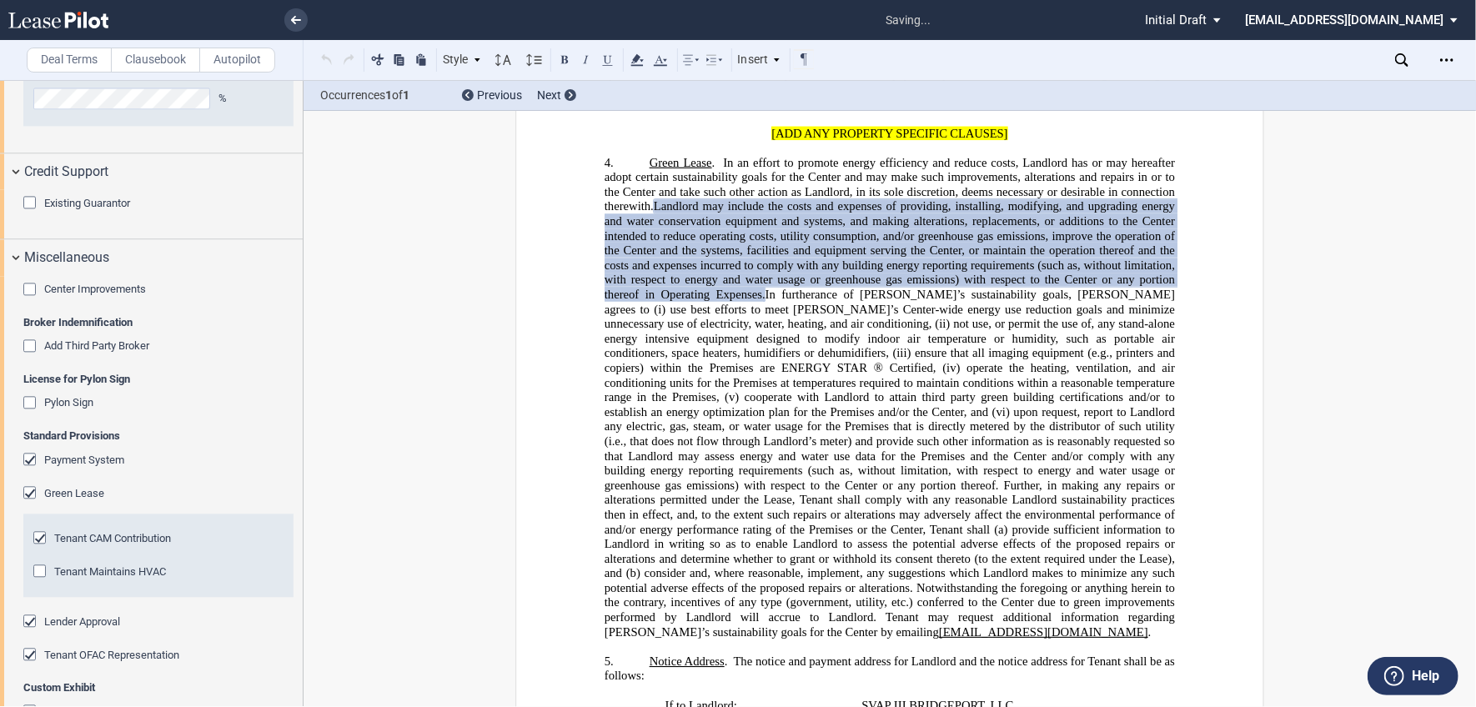
scroll to position [1530, 0]
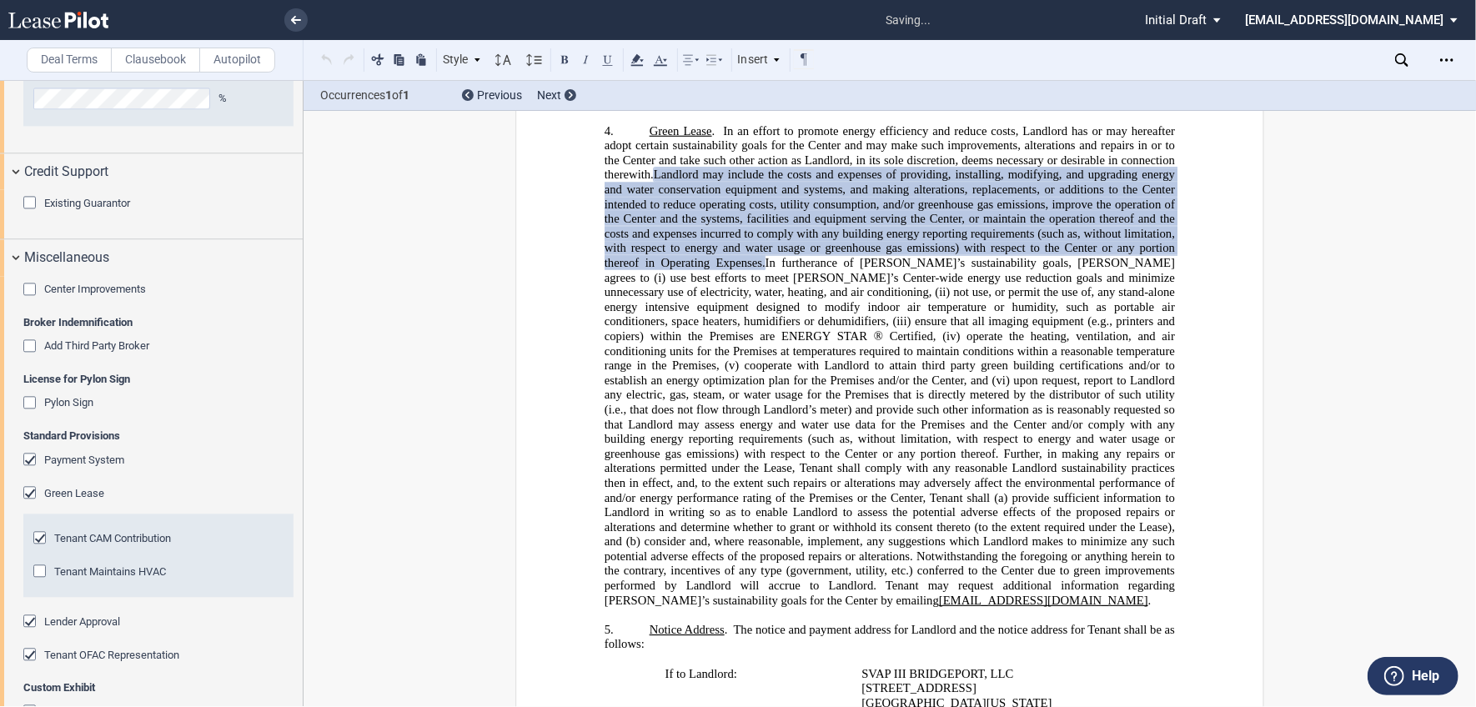
click at [43, 570] on div "Tenant Maintains HVAC" at bounding box center [41, 573] width 17 height 17
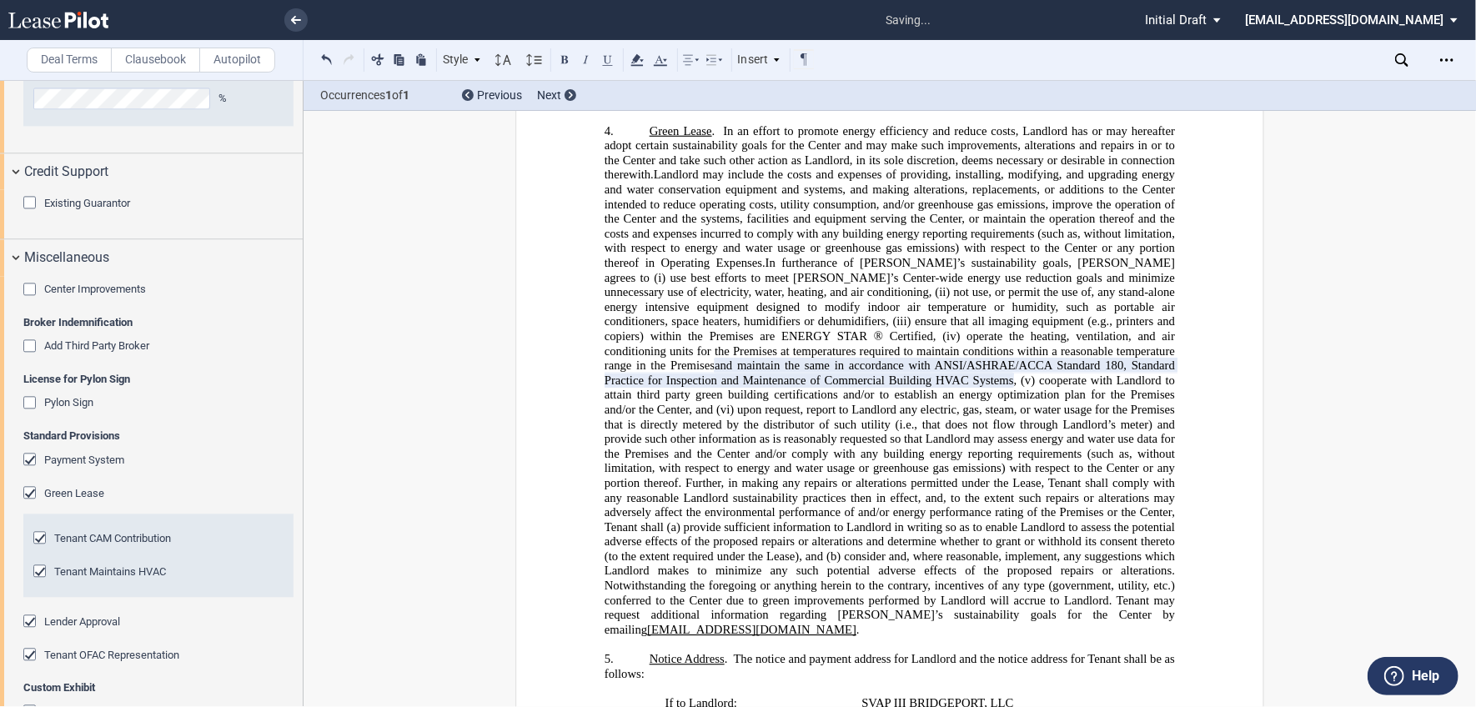
click at [60, 622] on span "Lender Approval" at bounding box center [82, 622] width 76 height 13
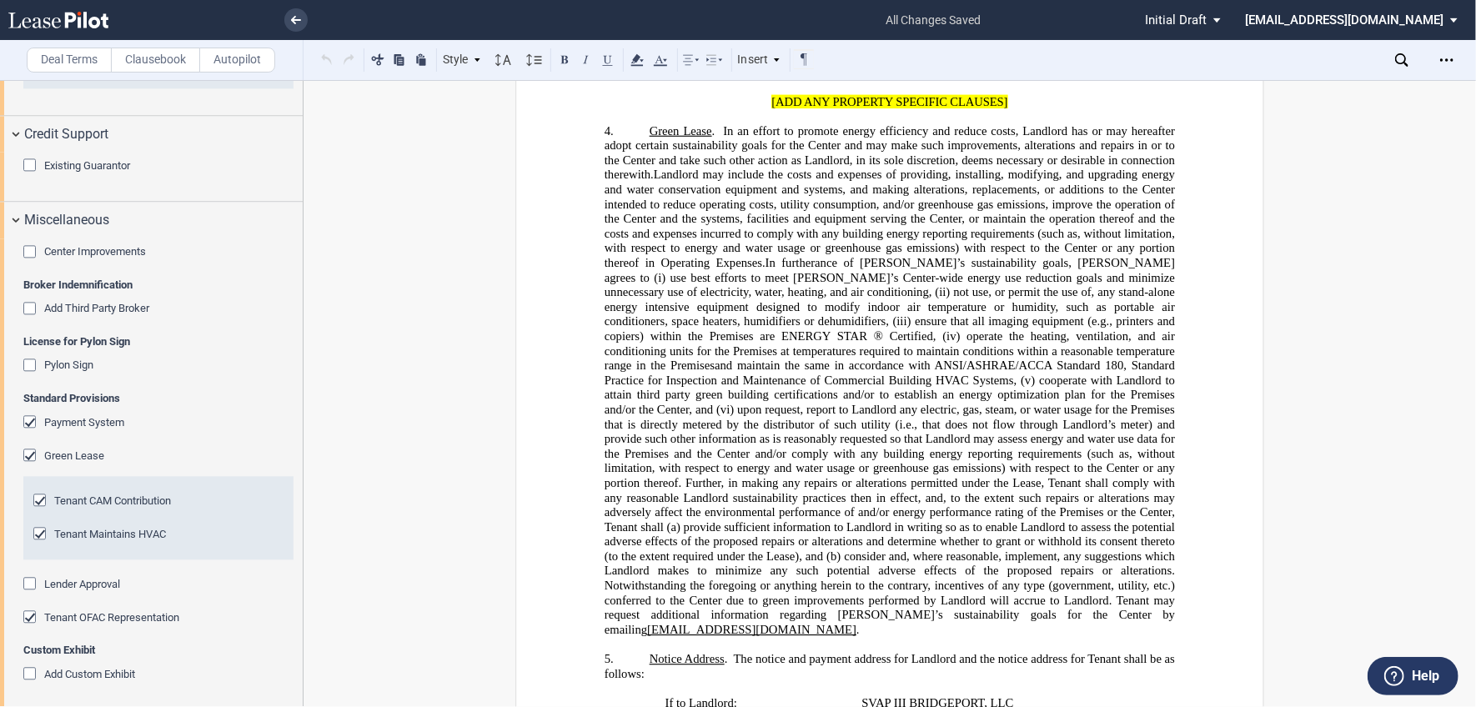
scroll to position [2314, 0]
click at [31, 671] on div "Add Custom Exhibit" at bounding box center [31, 671] width 17 height 17
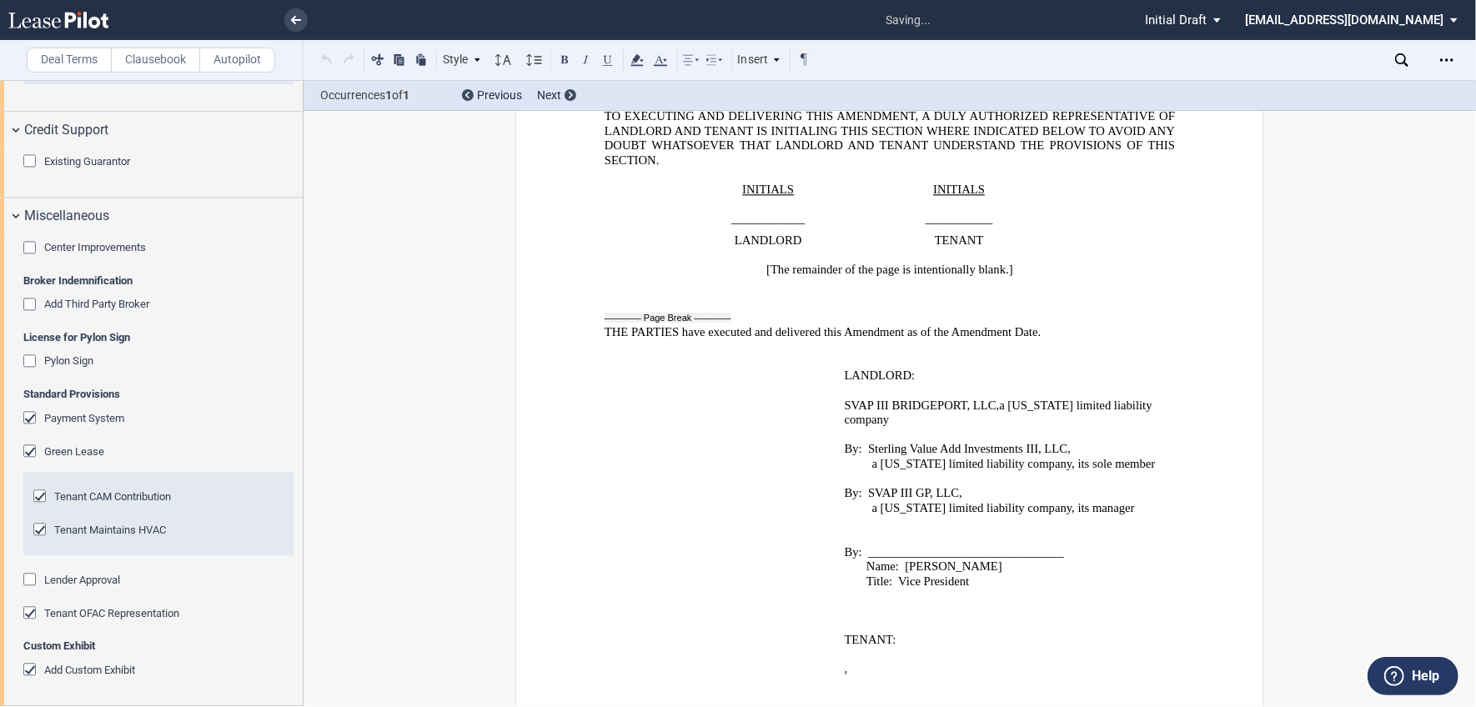
scroll to position [3626, 0]
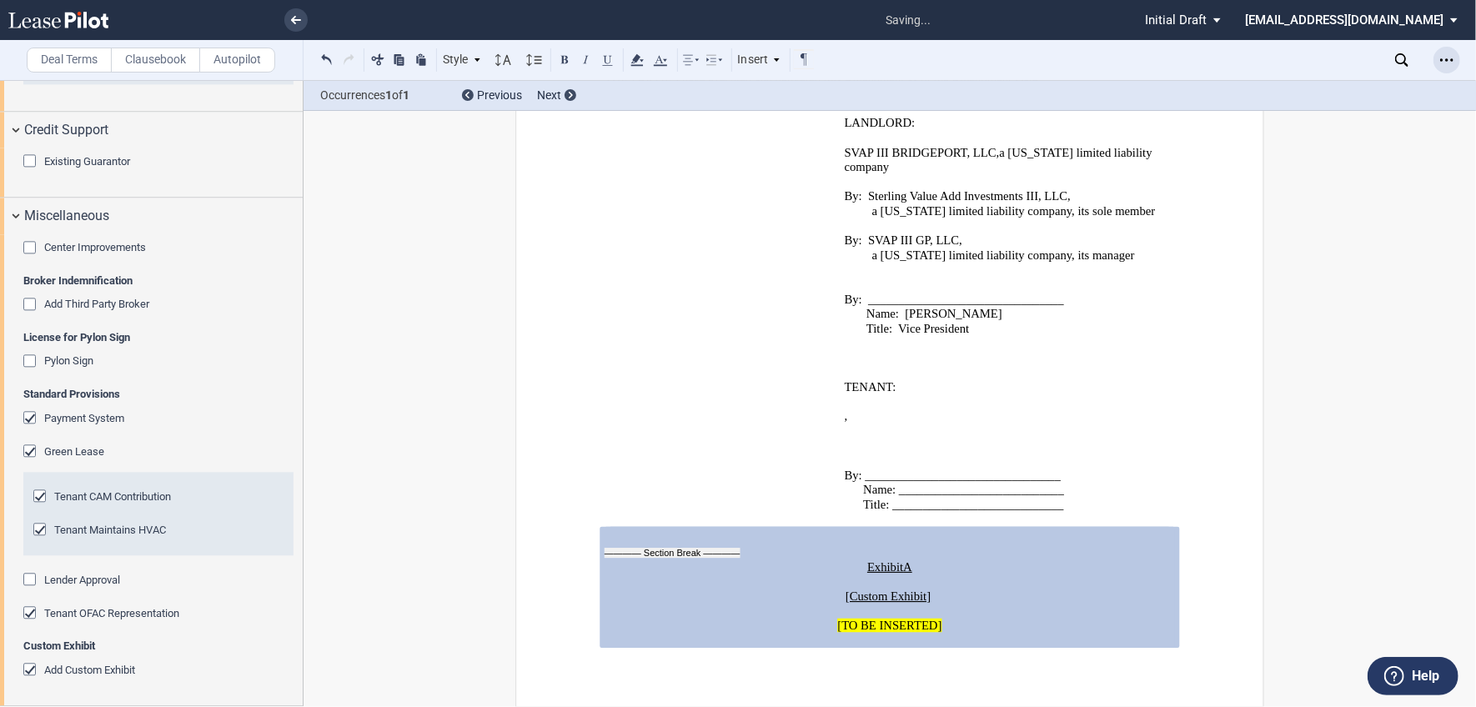
click at [1457, 62] on div "Open Lease options menu" at bounding box center [1447, 60] width 27 height 27
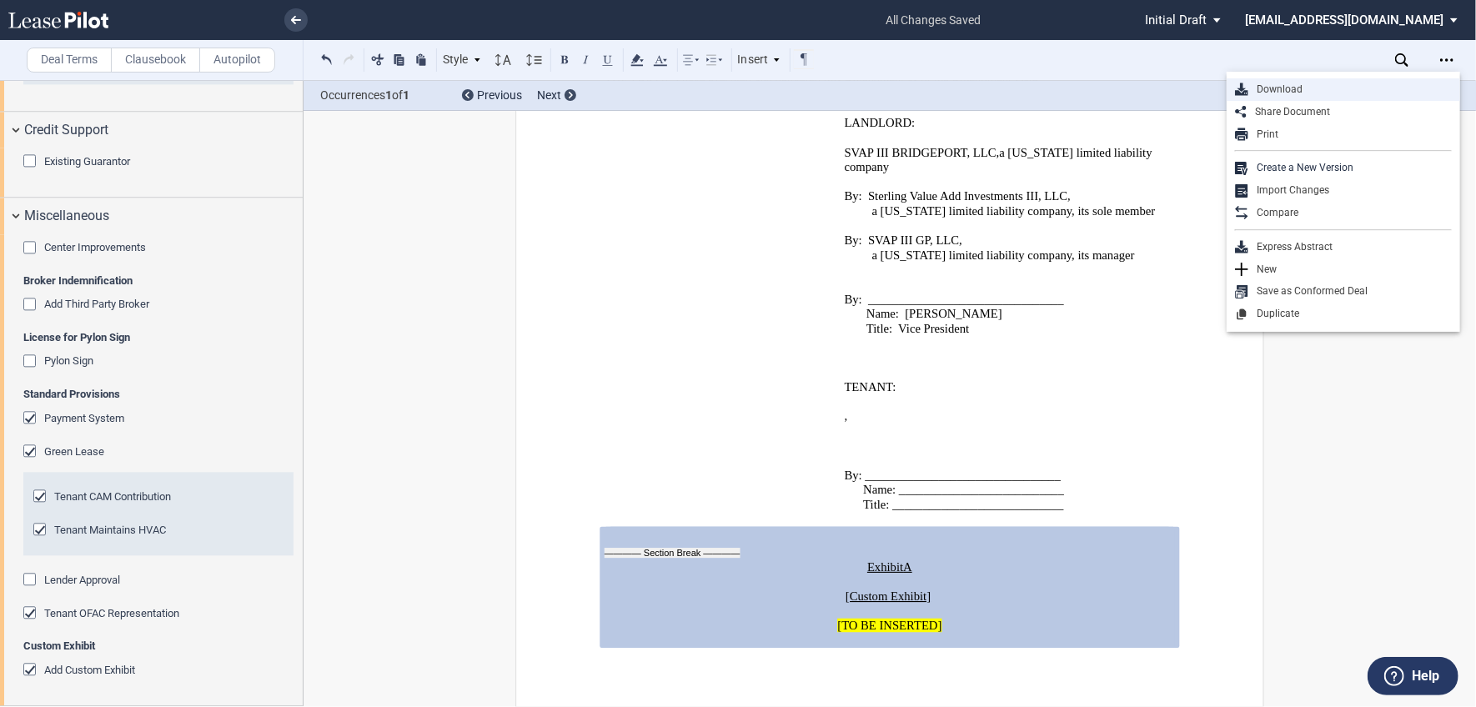
click at [1310, 97] on div "Download" at bounding box center [1344, 89] width 234 height 23
